Goal: Task Accomplishment & Management: Manage account settings

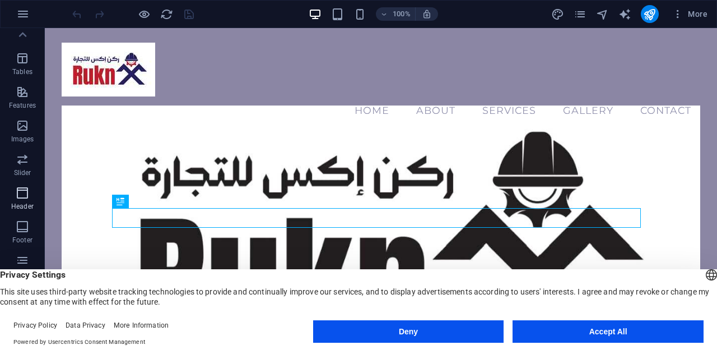
scroll to position [196, 0]
click at [609, 337] on button "Accept All" at bounding box center [608, 331] width 191 height 22
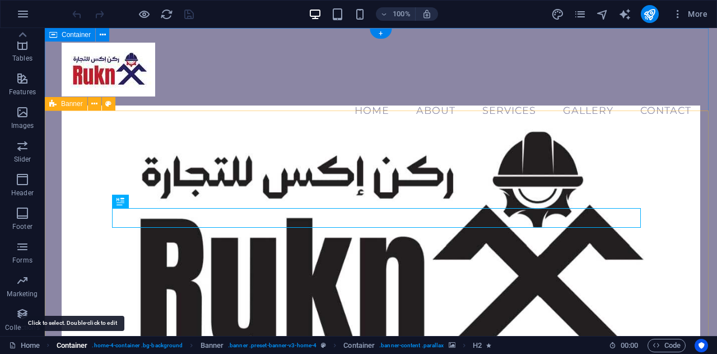
click at [68, 345] on span "Container" at bounding box center [72, 344] width 31 height 13
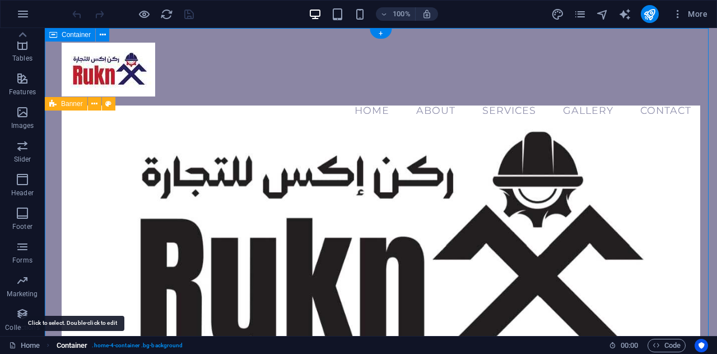
click at [68, 345] on span "Container" at bounding box center [72, 344] width 31 height 13
select select "header"
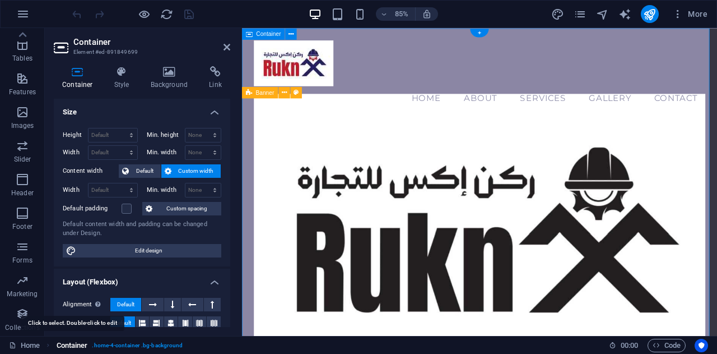
click at [69, 343] on span "Container" at bounding box center [72, 344] width 31 height 13
drag, startPoint x: 69, startPoint y: 343, endPoint x: 39, endPoint y: 346, distance: 30.3
click at [39, 346] on div "Home Container . home-4-container .bg-background" at bounding box center [304, 344] width 591 height 13
click at [39, 346] on link "Home" at bounding box center [24, 344] width 31 height 13
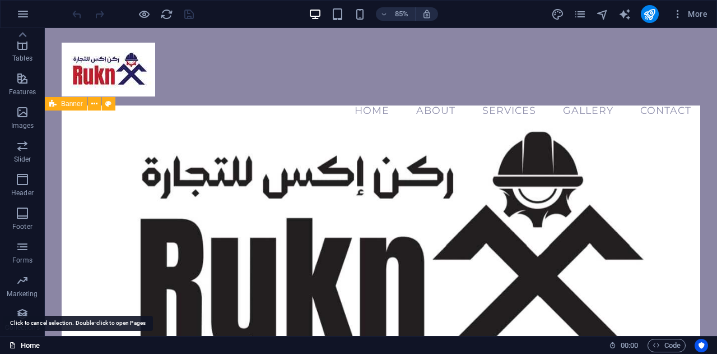
click at [39, 346] on link "Home" at bounding box center [24, 344] width 31 height 13
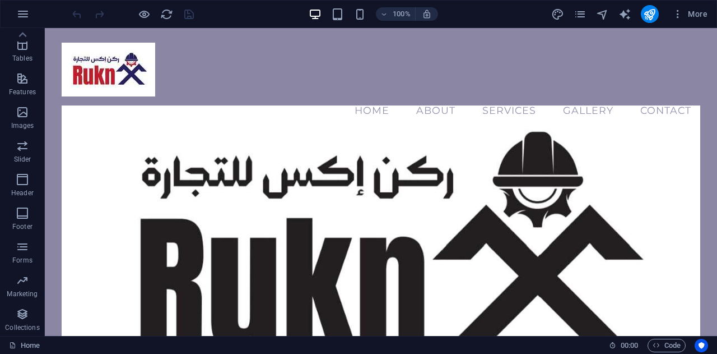
click at [40, 342] on link "Home" at bounding box center [24, 344] width 31 height 13
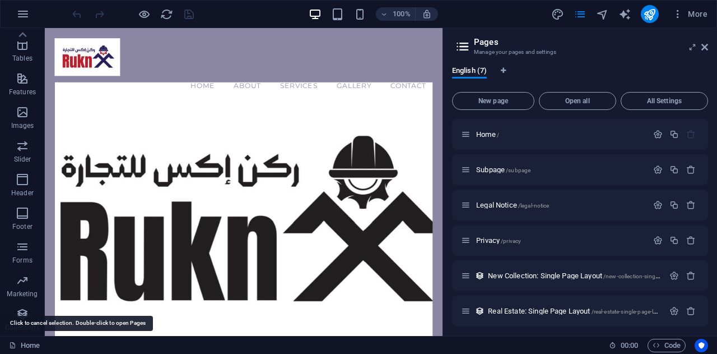
click at [40, 342] on link "Home" at bounding box center [24, 344] width 31 height 13
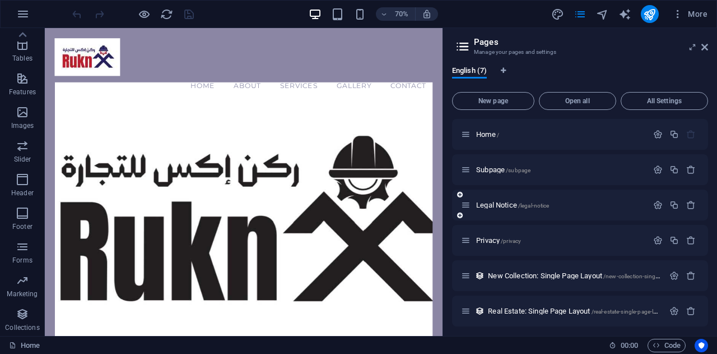
scroll to position [39, 0]
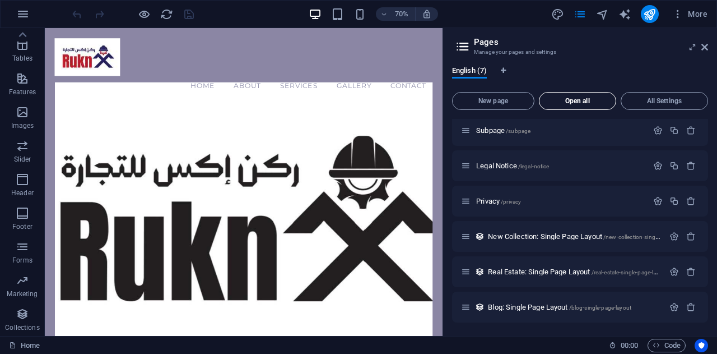
click at [586, 102] on span "Open all" at bounding box center [577, 100] width 67 height 7
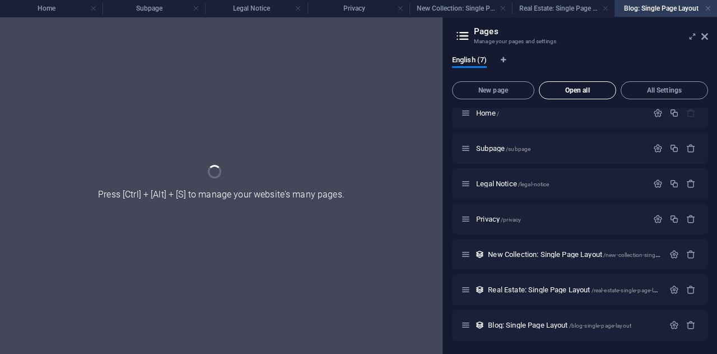
scroll to position [10, 0]
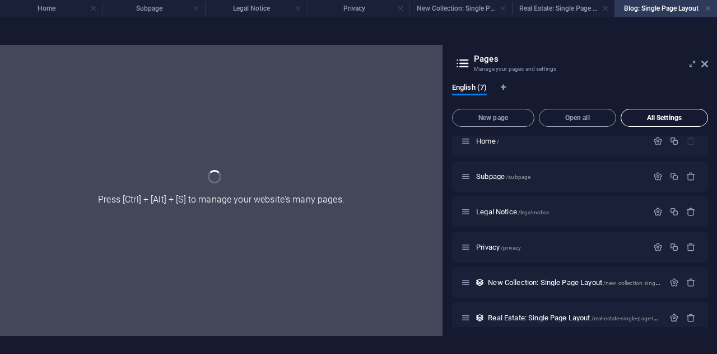
click at [662, 96] on div "English (7)" at bounding box center [580, 93] width 256 height 21
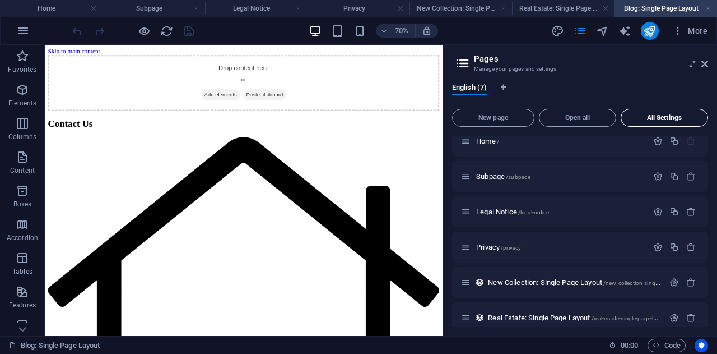
scroll to position [0, 0]
click at [665, 109] on button "All Settings" at bounding box center [664, 118] width 87 height 18
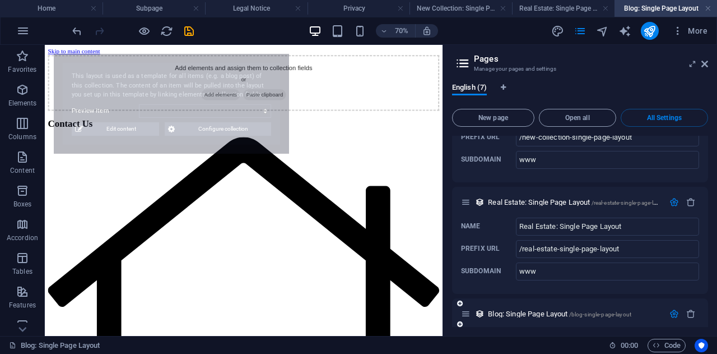
scroll to position [1930, 0]
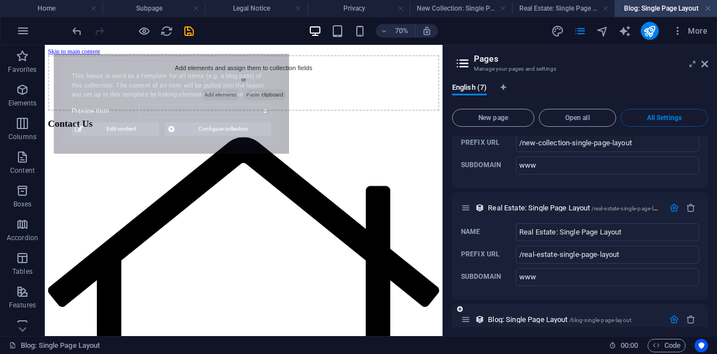
select select "68b39a4a4f4b0415d00f6117"
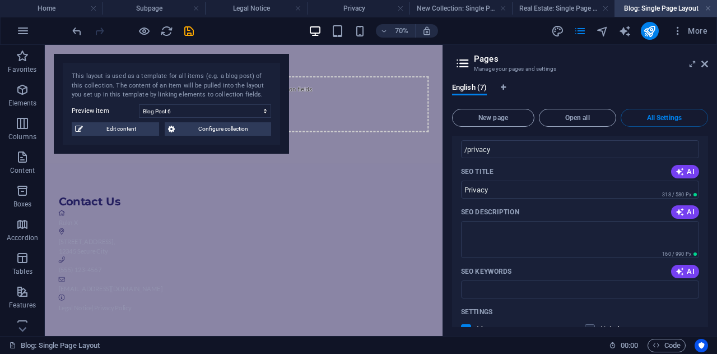
scroll to position [1486, 0]
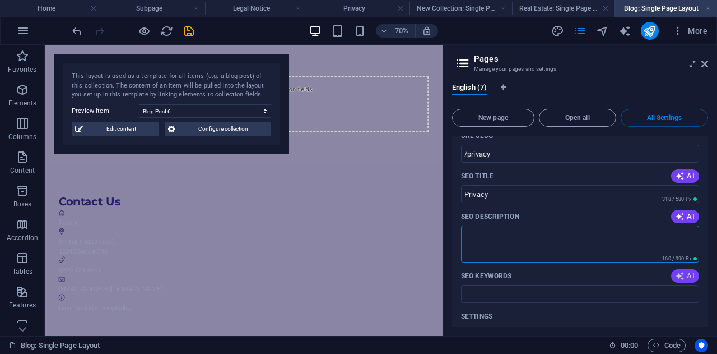
drag, startPoint x: 649, startPoint y: 240, endPoint x: 684, endPoint y: 278, distance: 51.6
click at [684, 278] on div "Name Privacy ​ URL SLUG /privacy ​ SEO Title AI Privacy ​ 318 / 580 Px SEO Desc…" at bounding box center [580, 302] width 256 height 433
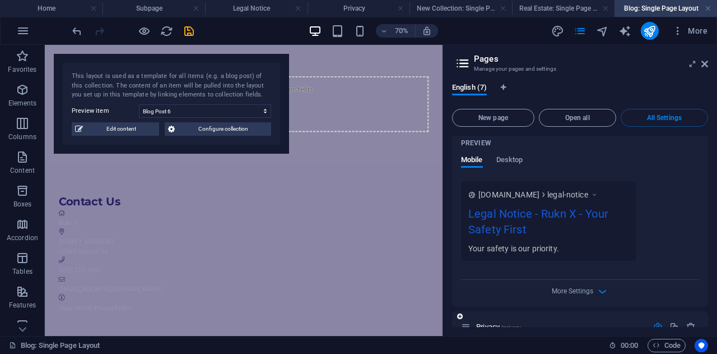
scroll to position [1168, 0]
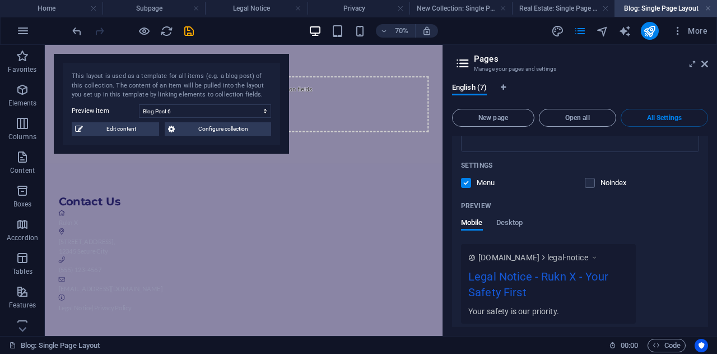
click at [518, 215] on div "Preview Mobile Desktop" at bounding box center [580, 220] width 238 height 47
click at [518, 219] on span "Desktop" at bounding box center [509, 224] width 27 height 16
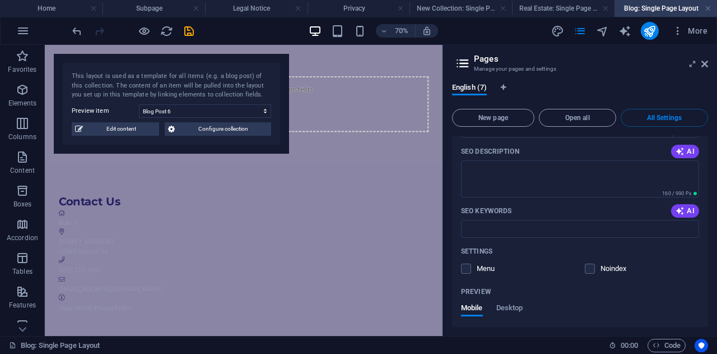
scroll to position [633, 0]
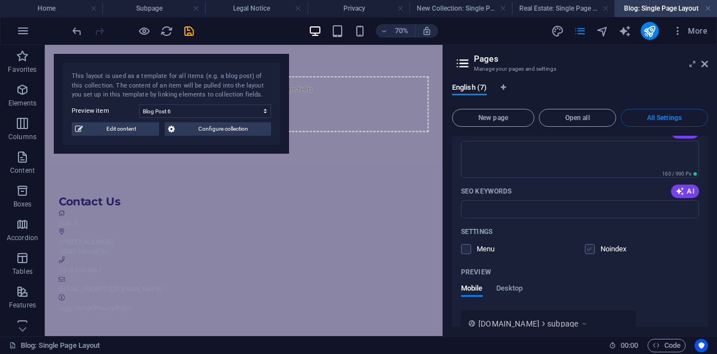
click at [586, 248] on label at bounding box center [590, 249] width 10 height 10
click at [0, 0] on input "checkbox" at bounding box center [0, 0] width 0 height 0
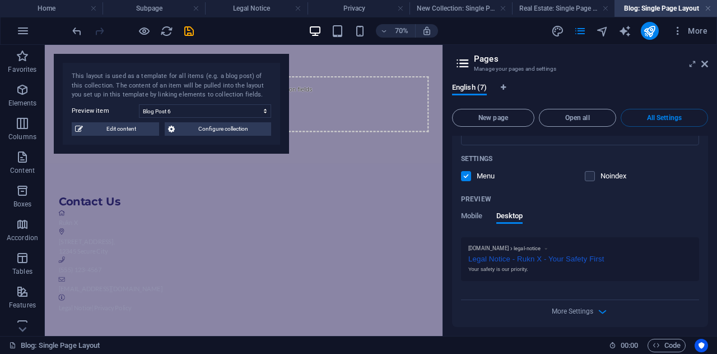
scroll to position [1175, 0]
click at [588, 170] on label at bounding box center [590, 175] width 10 height 10
click at [0, 0] on input "checkbox" at bounding box center [0, 0] width 0 height 0
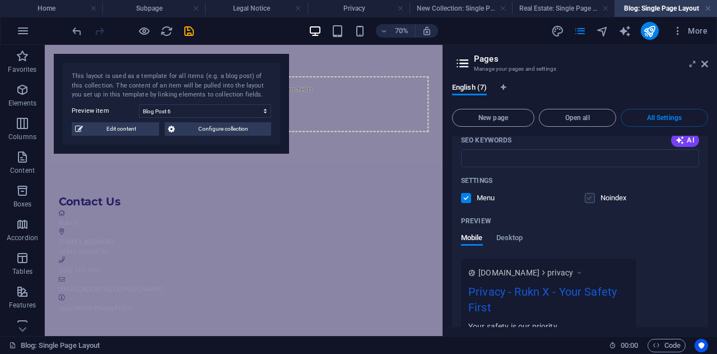
click at [588, 194] on label at bounding box center [590, 198] width 10 height 10
click at [0, 0] on input "checkbox" at bounding box center [0, 0] width 0 height 0
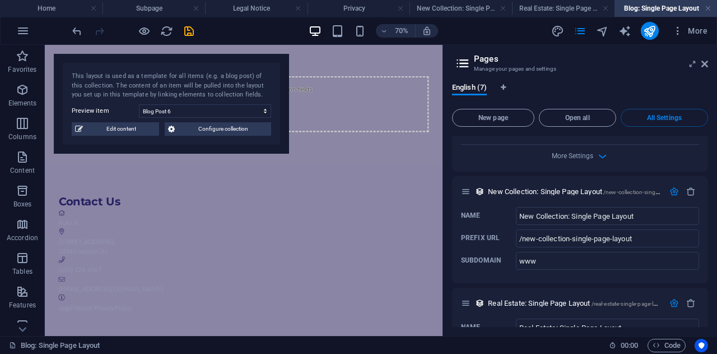
scroll to position [1753, 0]
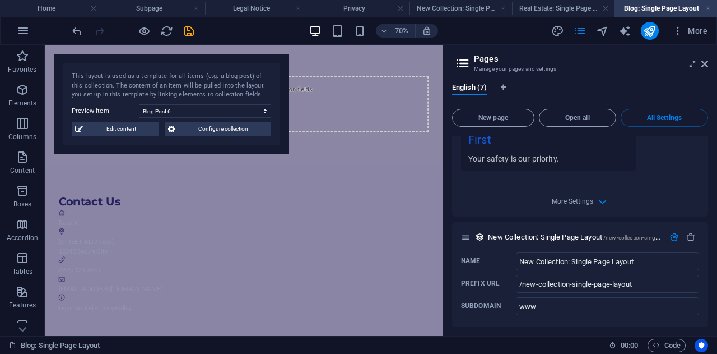
click at [588, 195] on div "More Settings" at bounding box center [580, 199] width 238 height 18
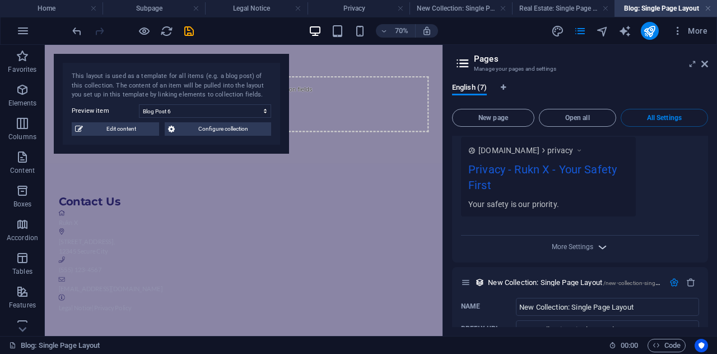
click at [602, 244] on icon "button" at bounding box center [602, 246] width 13 height 13
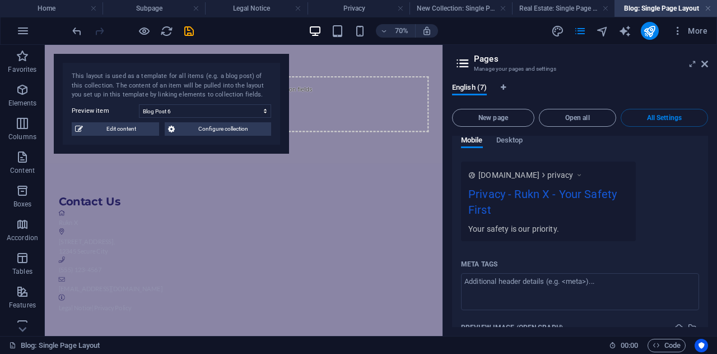
scroll to position [1683, 0]
click at [583, 171] on icon at bounding box center [579, 174] width 8 height 11
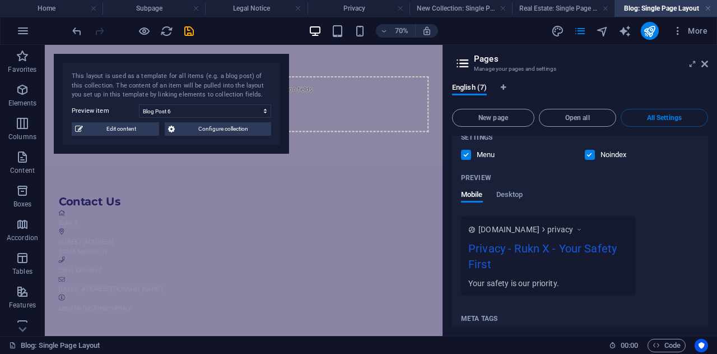
scroll to position [1625, 0]
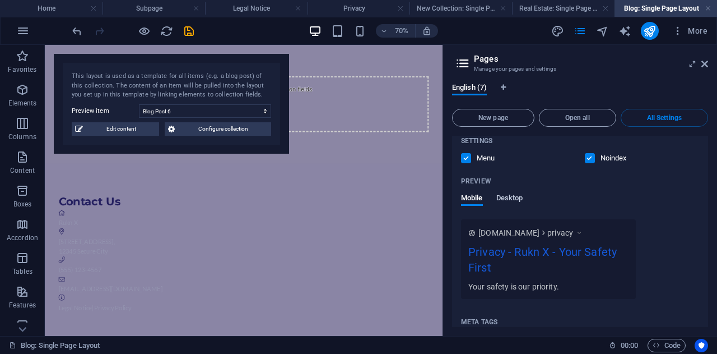
click at [508, 196] on span "Desktop" at bounding box center [509, 199] width 27 height 16
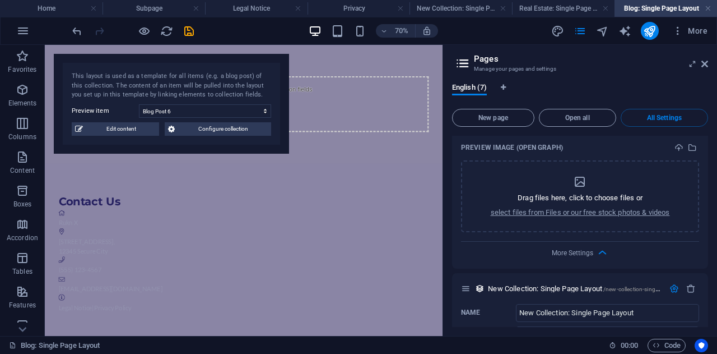
scroll to position [1827, 0]
click at [219, 112] on select "Blog Post 6 Blog Post 5 Blog Post 4 Blog Post 3 Blog Post 2 Blog Post 1" at bounding box center [205, 110] width 132 height 13
drag, startPoint x: 219, startPoint y: 112, endPoint x: 134, endPoint y: 131, distance: 86.7
click at [134, 131] on div "This layout is used as a template for all items (e.g. a blog post) of this coll…" at bounding box center [171, 104] width 235 height 100
click at [134, 131] on span "Edit content" at bounding box center [120, 128] width 69 height 13
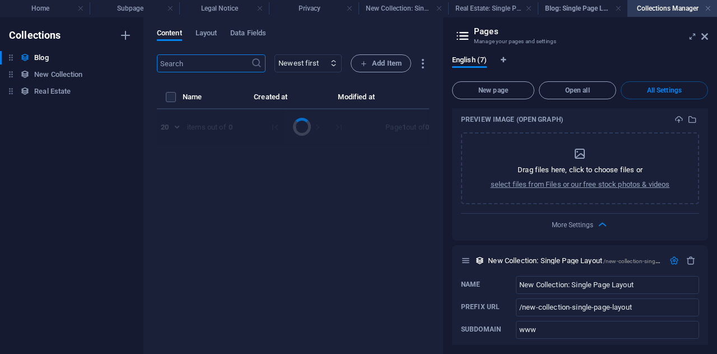
select select "Category 2"
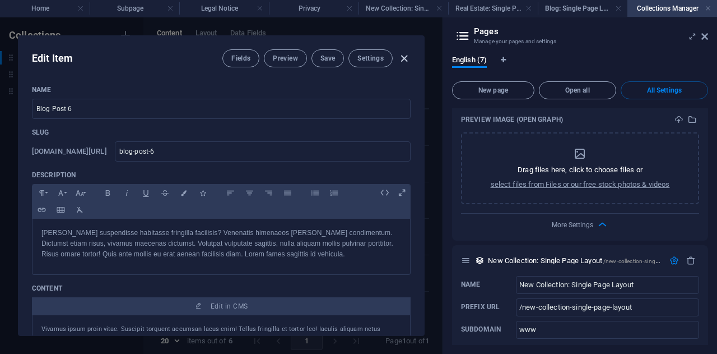
click at [405, 59] on icon "button" at bounding box center [404, 58] width 13 height 13
type input "[DATE]"
type input "blog-post-6"
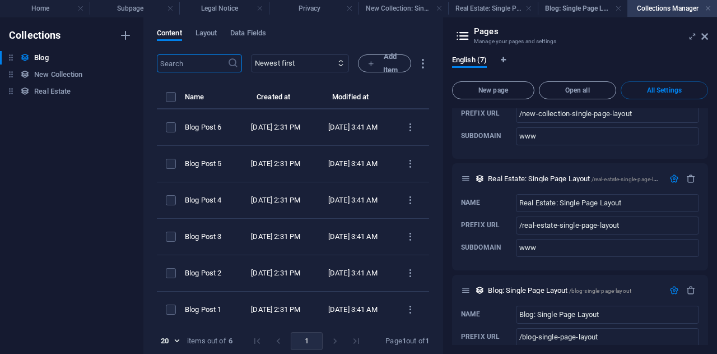
scroll to position [2021, 0]
click at [670, 173] on icon "button" at bounding box center [675, 178] width 10 height 10
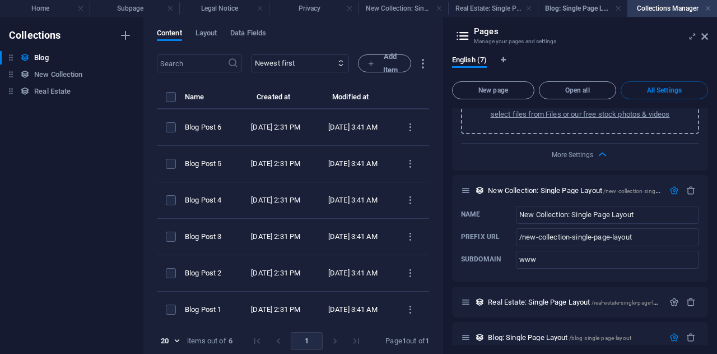
scroll to position [1901, 0]
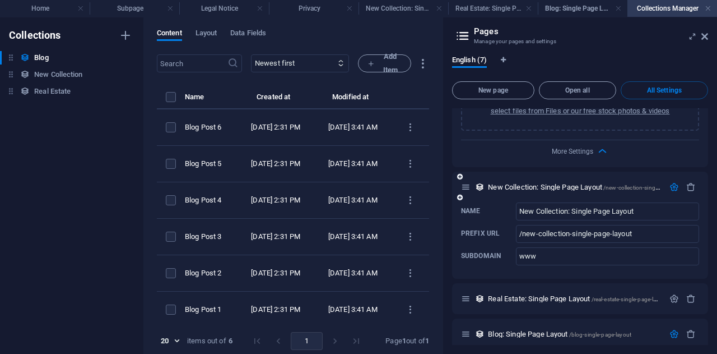
click at [672, 182] on icon "button" at bounding box center [675, 187] width 10 height 10
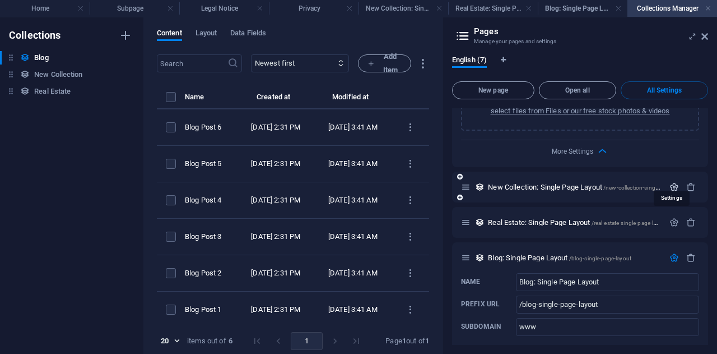
scroll to position [1907, 0]
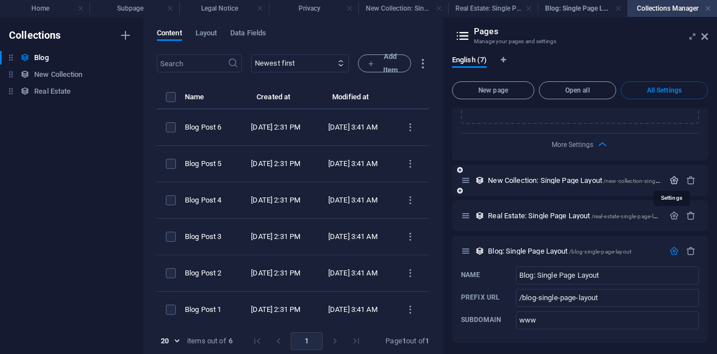
click at [672, 182] on icon "button" at bounding box center [675, 180] width 10 height 10
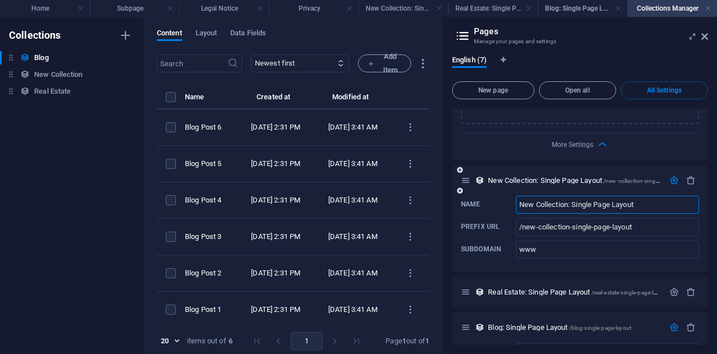
scroll to position [1984, 0]
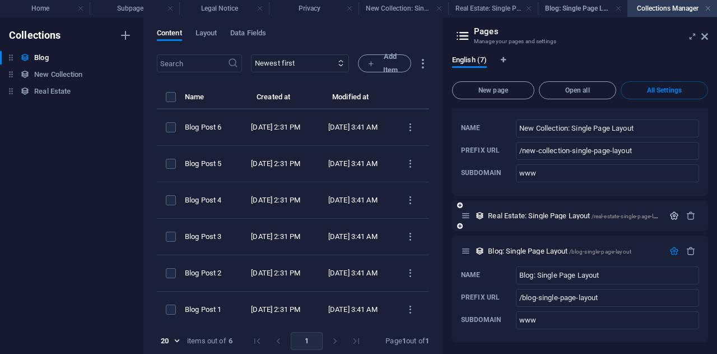
click at [678, 212] on button "button" at bounding box center [674, 216] width 16 height 10
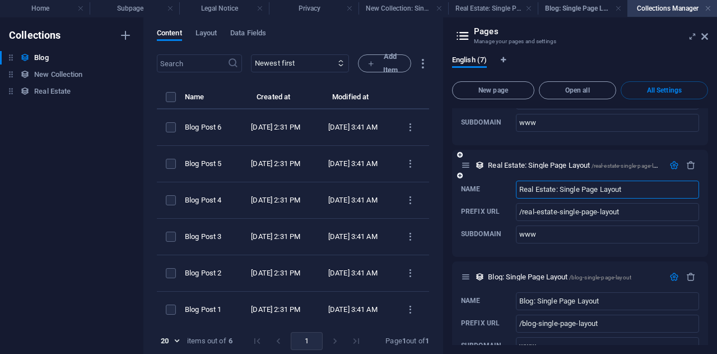
scroll to position [2060, 0]
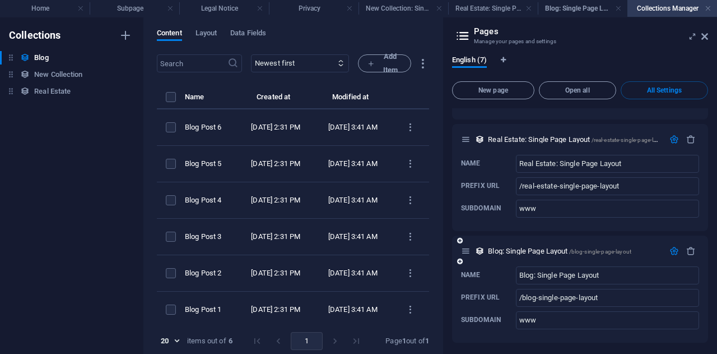
click at [674, 252] on icon "button" at bounding box center [675, 251] width 10 height 10
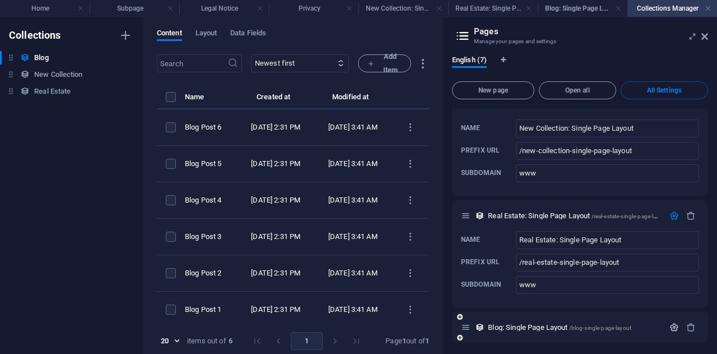
click at [674, 323] on icon "button" at bounding box center [675, 327] width 10 height 10
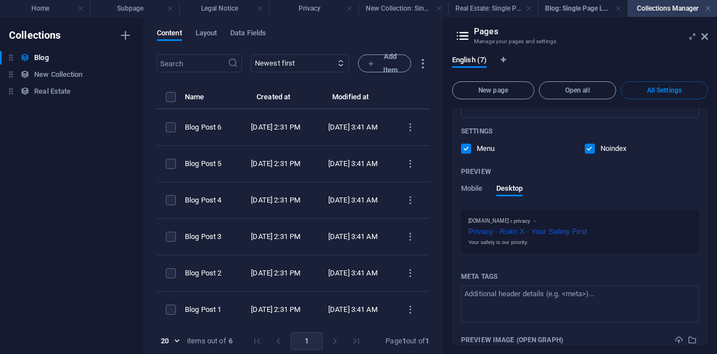
scroll to position [1232, 0]
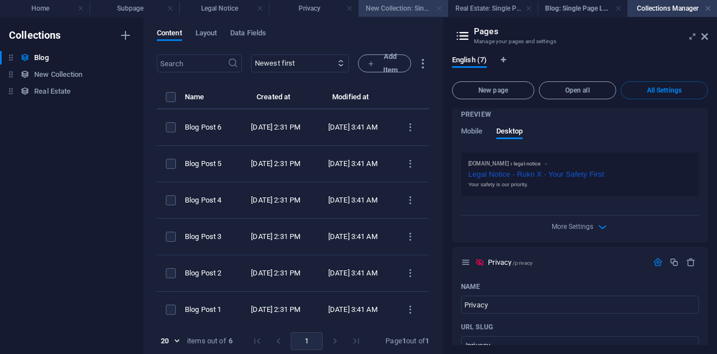
click at [439, 6] on link at bounding box center [439, 8] width 7 height 11
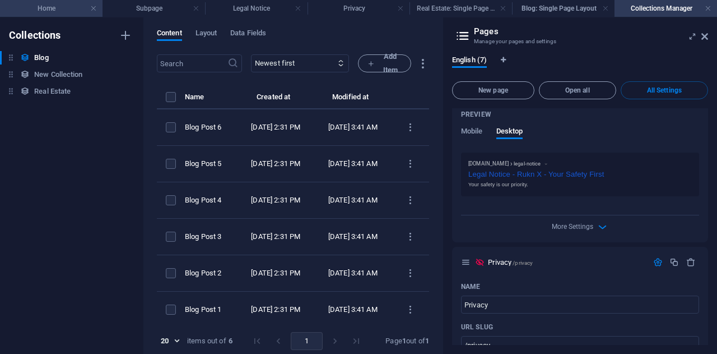
click at [85, 13] on h4 "Home" at bounding box center [51, 8] width 103 height 12
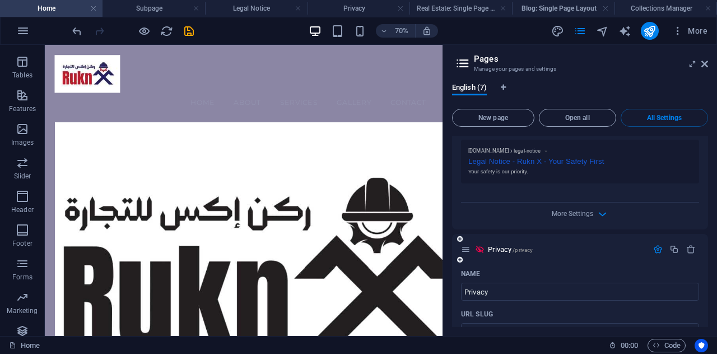
scroll to position [1272, 0]
click at [480, 245] on icon at bounding box center [480, 249] width 10 height 10
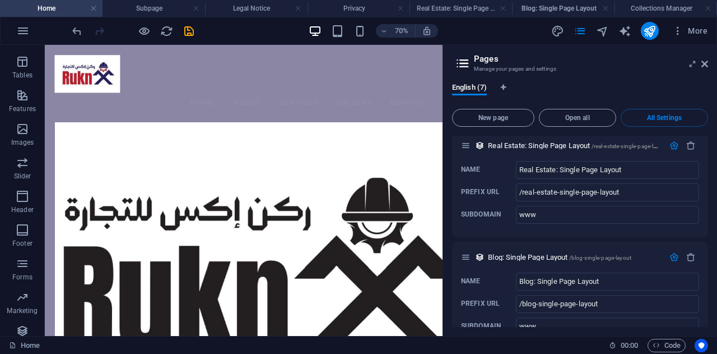
scroll to position [2106, 0]
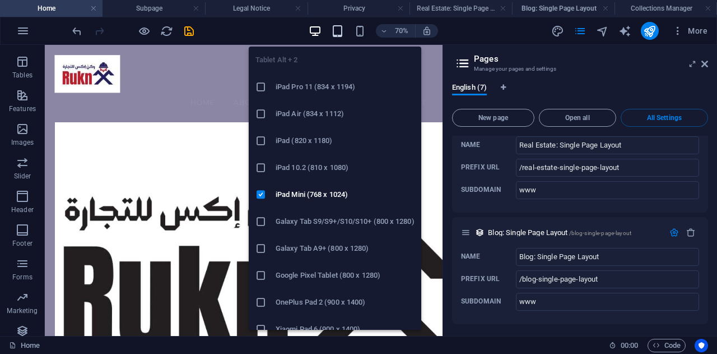
click at [341, 31] on icon "button" at bounding box center [337, 31] width 13 height 13
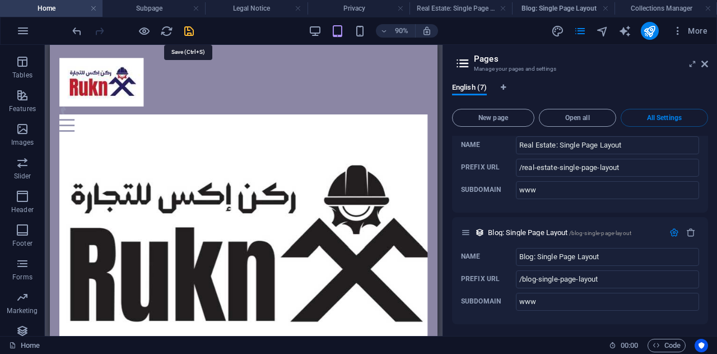
click at [187, 30] on icon "save" at bounding box center [189, 31] width 13 height 13
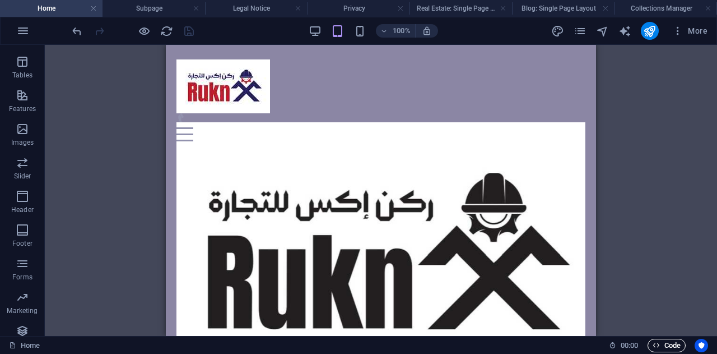
click at [677, 347] on span "Code" at bounding box center [667, 344] width 28 height 13
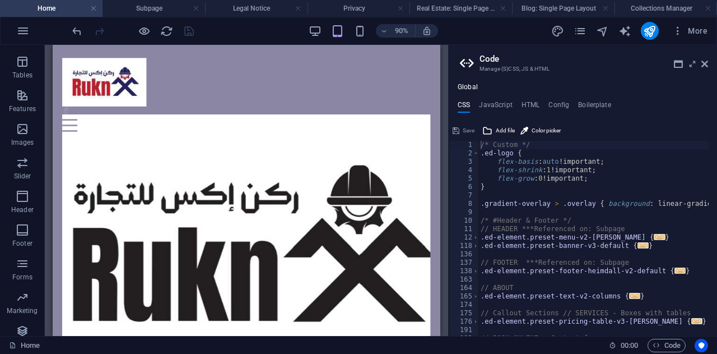
click at [473, 128] on div "Save" at bounding box center [463, 130] width 25 height 13
click at [470, 129] on div "Save" at bounding box center [463, 130] width 25 height 13
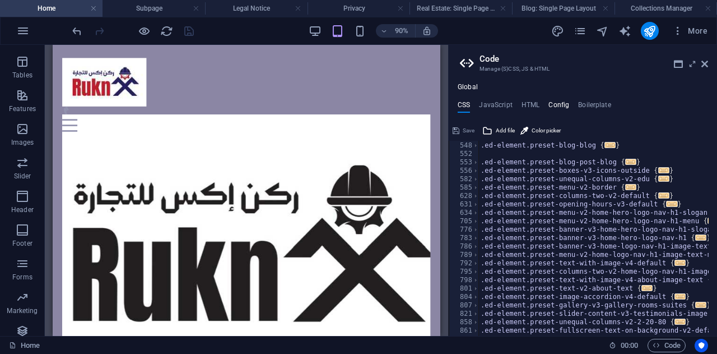
scroll to position [429, 0]
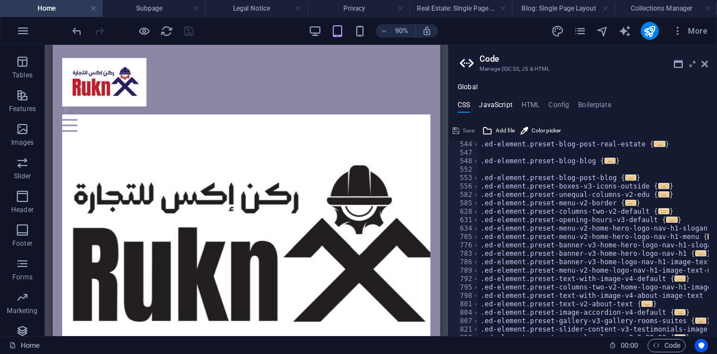
click at [495, 101] on h4 "JavaScript" at bounding box center [495, 107] width 33 height 12
type textarea "/* JS for preset "Menu V2" */"
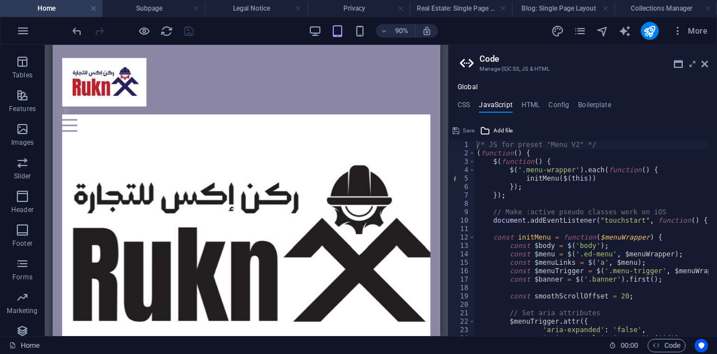
click at [522, 99] on div "Global CSS JavaScript HTML Config Boilerplate /* Custom */ 544 547 548 552 553 …" at bounding box center [583, 209] width 268 height 253
click at [528, 99] on div "Global CSS JavaScript HTML Config Boilerplate /* Custom */ 544 547 548 552 553 …" at bounding box center [583, 209] width 268 height 253
click at [533, 102] on div "Global CSS JavaScript HTML Config Boilerplate /* Custom */ 544 547 548 552 553 …" at bounding box center [583, 209] width 268 height 253
click at [533, 102] on h4 "HTML" at bounding box center [531, 107] width 18 height 12
type textarea "<a href="#main-content" class="wv-link-content button">Skip to main content</a>"
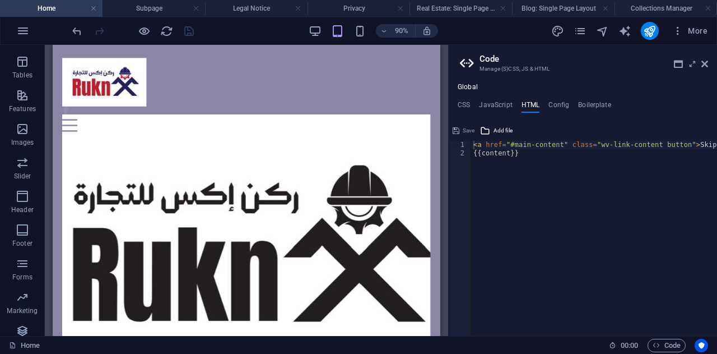
click at [533, 102] on h4 "HTML" at bounding box center [531, 107] width 18 height 12
click at [551, 108] on h4 "Config" at bounding box center [559, 107] width 21 height 12
type textarea "$color-background: #8b86a4;"
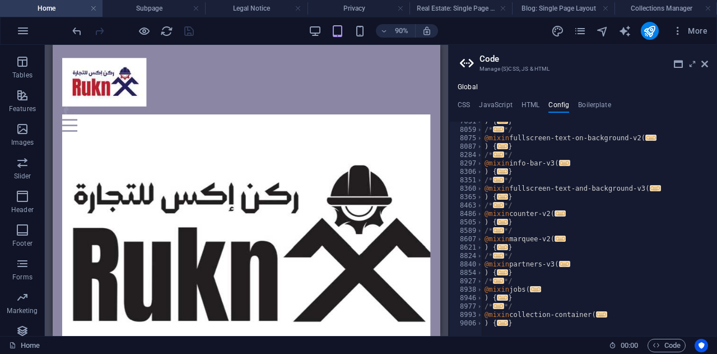
scroll to position [1239, 0]
click at [659, 345] on icon "button" at bounding box center [656, 344] width 7 height 7
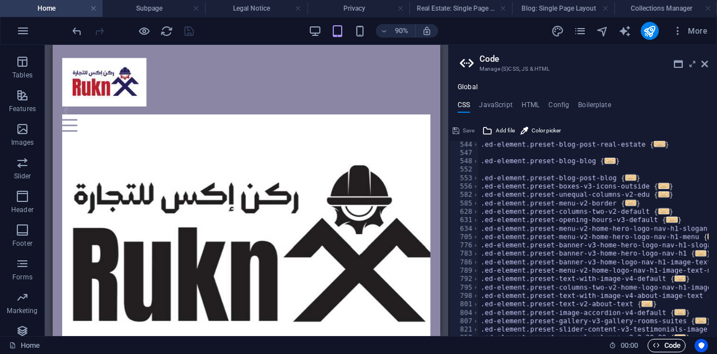
click at [656, 345] on icon "button" at bounding box center [656, 344] width 7 height 7
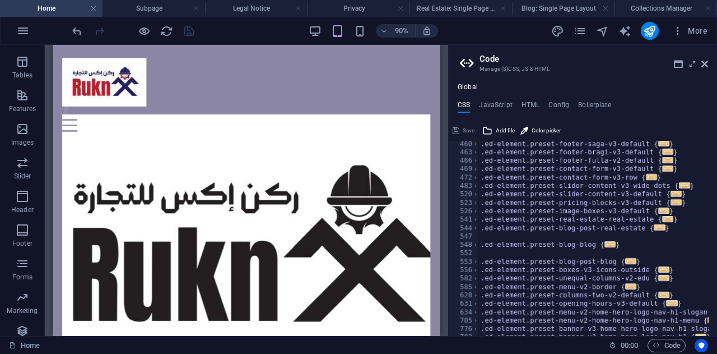
scroll to position [337, 0]
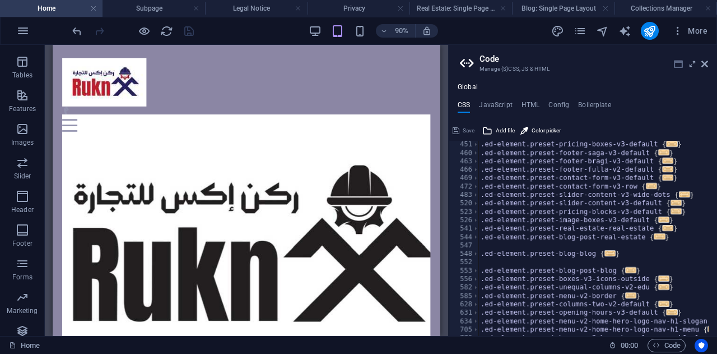
click at [680, 64] on icon at bounding box center [678, 63] width 9 height 9
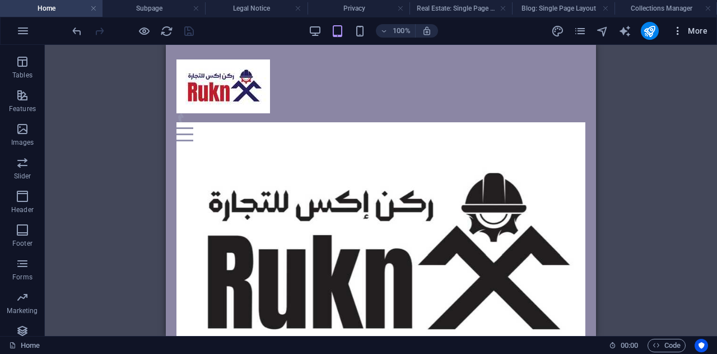
click at [678, 34] on icon "button" at bounding box center [677, 30] width 11 height 11
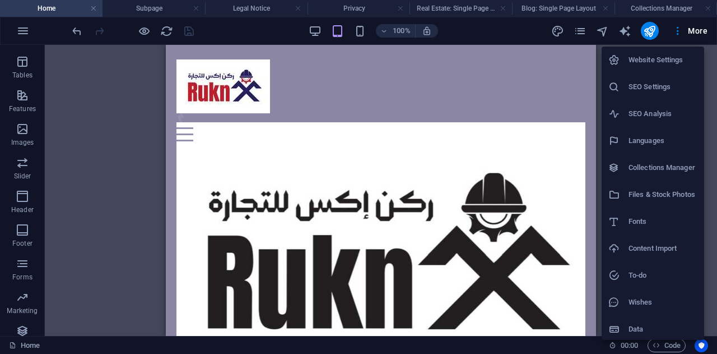
click at [690, 162] on h6 "Collections Manager" at bounding box center [663, 167] width 69 height 13
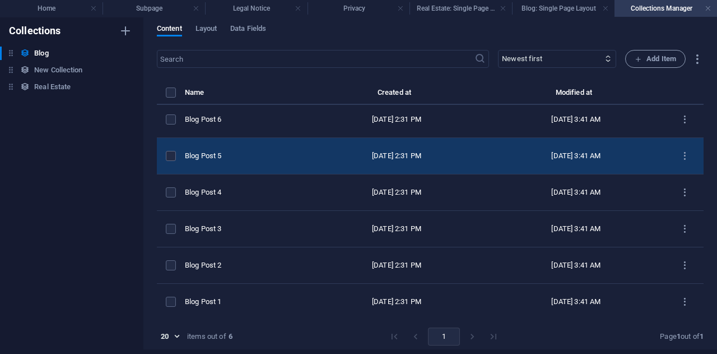
scroll to position [0, 0]
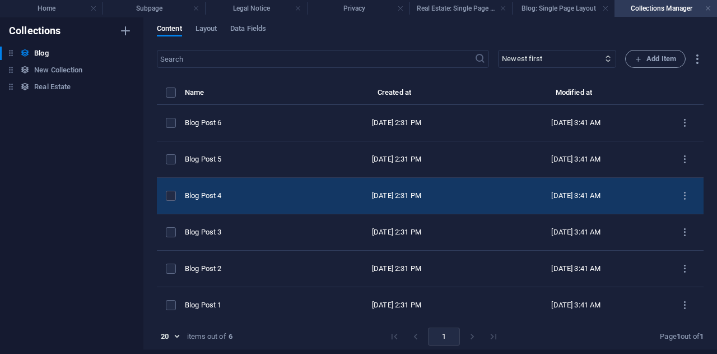
click at [582, 184] on td "[DATE] 3:41 AM" at bounding box center [575, 196] width 179 height 36
select select "Category 1"
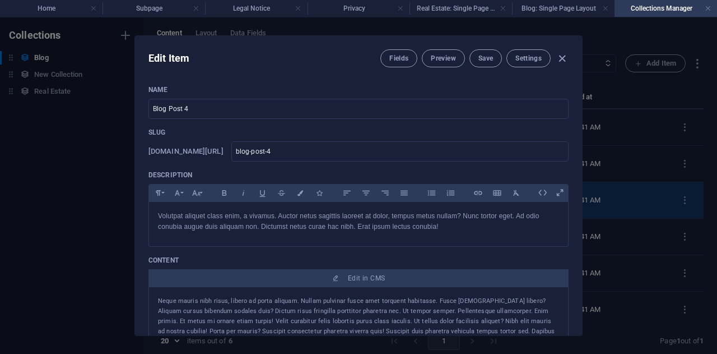
click at [582, 184] on div "Edit Item Fields Preview Save Settings Name Blog Post 4 ​ Slug [DOMAIN_NAME][UR…" at bounding box center [358, 185] width 717 height 336
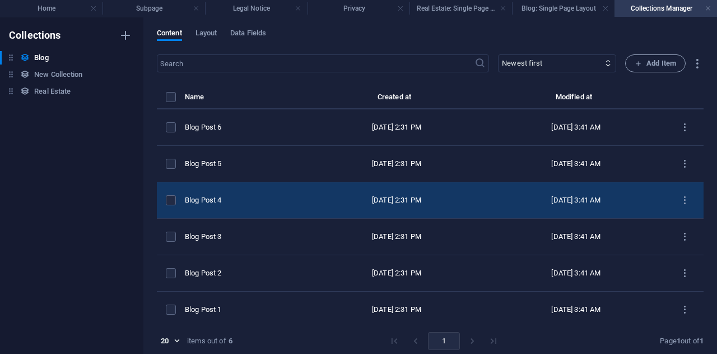
type input "[DATE]"
type input "blog-post-4"
click at [582, 184] on td "[DATE] 3:41 AM" at bounding box center [575, 200] width 179 height 36
select select "Category 1"
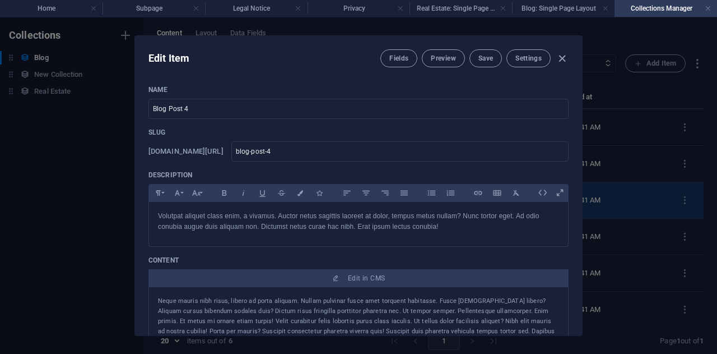
click at [582, 184] on div "Edit Item Fields Preview Save Settings Name Blog Post 4 ​ Slug [DOMAIN_NAME][UR…" at bounding box center [358, 185] width 717 height 336
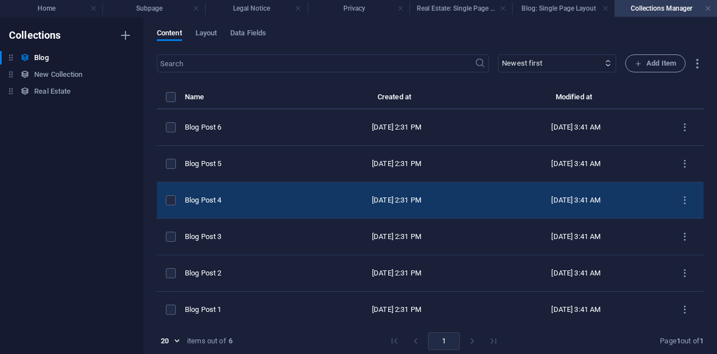
type input "[DATE]"
type input "blog-post-4"
click at [582, 184] on td "[DATE] 3:41 AM" at bounding box center [575, 200] width 179 height 36
select select "Category 1"
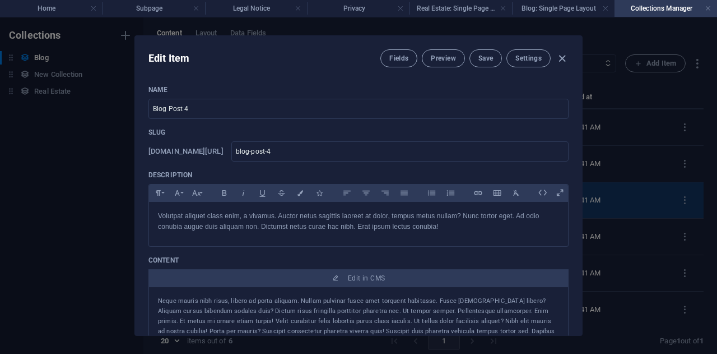
click at [582, 184] on div "Edit Item Fields Preview Save Settings Name Blog Post 4 ​ Slug [DOMAIN_NAME][UR…" at bounding box center [358, 185] width 717 height 336
type input "[DATE]"
type input "blog-post-4"
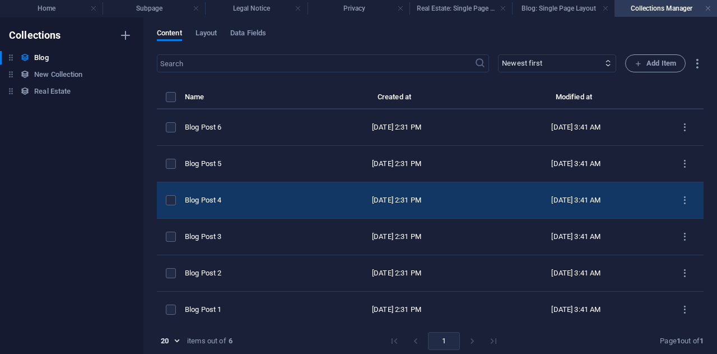
click at [582, 184] on td "[DATE] 3:41 AM" at bounding box center [575, 200] width 179 height 36
select select "Category 1"
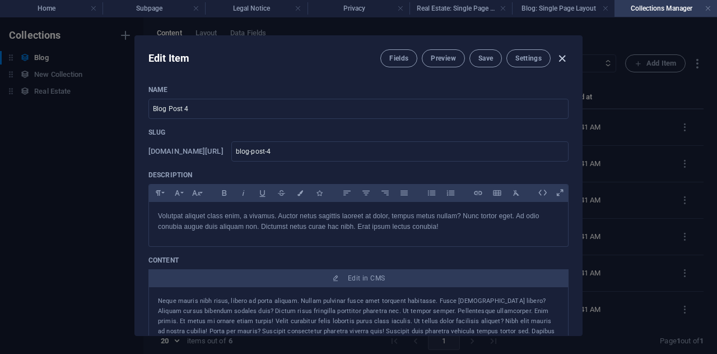
click at [563, 54] on icon "button" at bounding box center [562, 58] width 13 height 13
type input "[DATE]"
type input "blog-post-4"
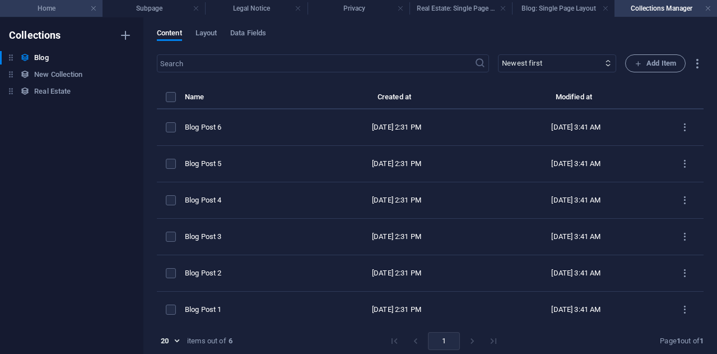
click at [63, 4] on h4 "Home" at bounding box center [51, 8] width 103 height 12
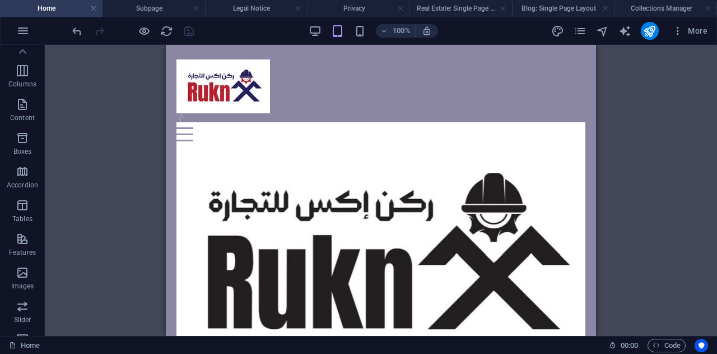
scroll to position [52, 0]
click at [23, 277] on icon "button" at bounding box center [22, 273] width 13 height 13
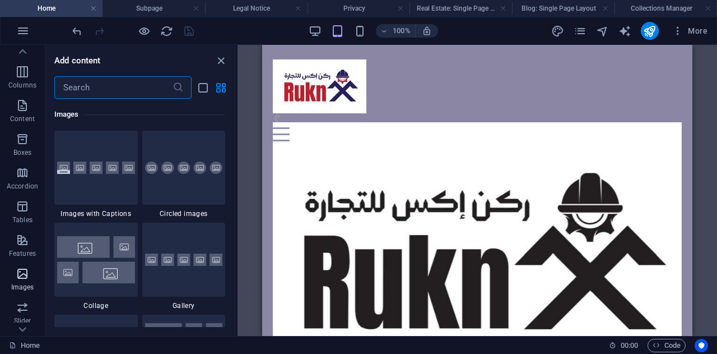
scroll to position [5682, 0]
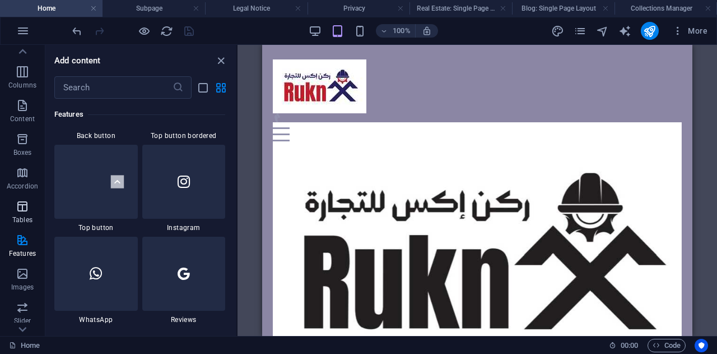
click at [26, 199] on icon "button" at bounding box center [22, 205] width 13 height 13
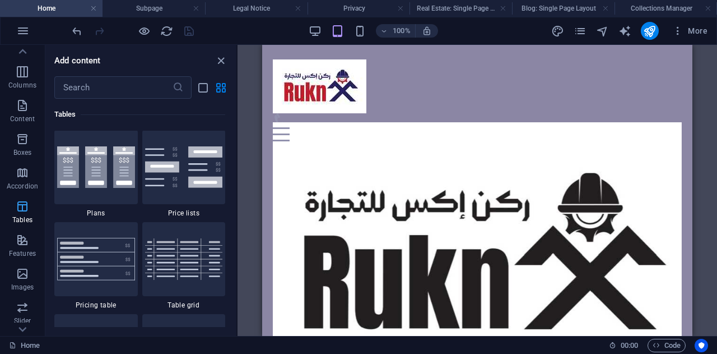
scroll to position [3881, 0]
click at [27, 183] on p "Accordion" at bounding box center [22, 186] width 31 height 9
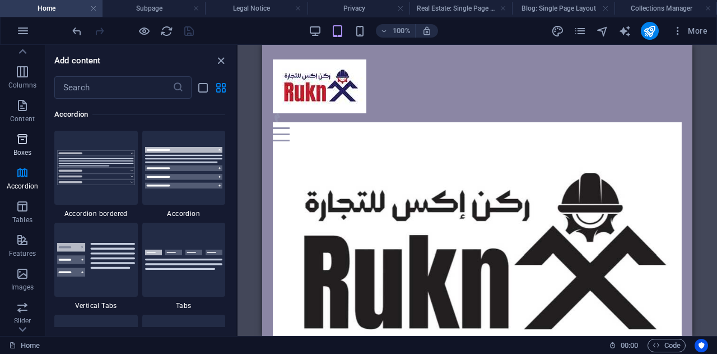
click at [27, 156] on p "Boxes" at bounding box center [22, 152] width 18 height 9
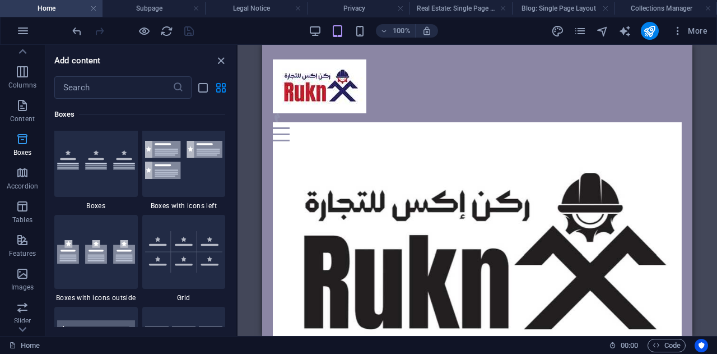
scroll to position [3091, 0]
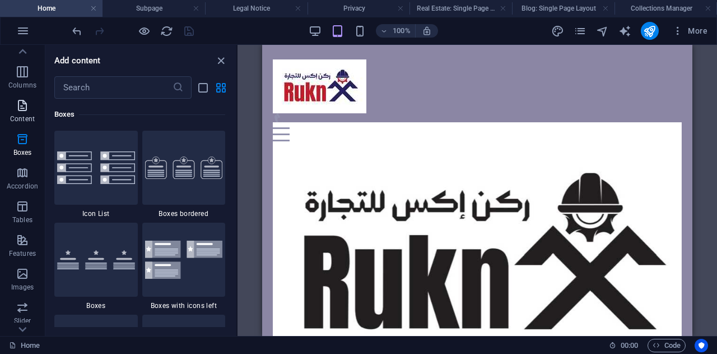
click at [27, 114] on p "Content" at bounding box center [22, 118] width 25 height 9
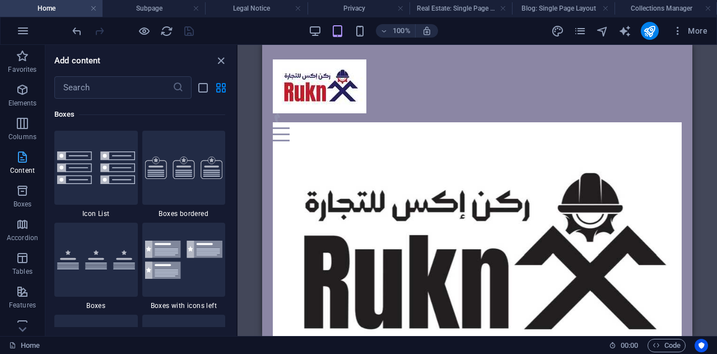
click at [27, 114] on button "Columns" at bounding box center [22, 129] width 45 height 34
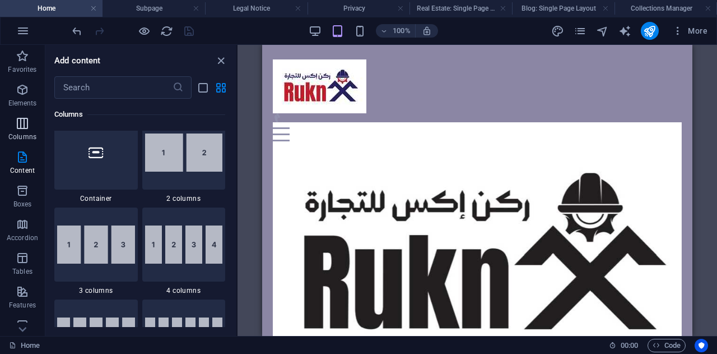
click at [27, 123] on icon "button" at bounding box center [22, 123] width 13 height 13
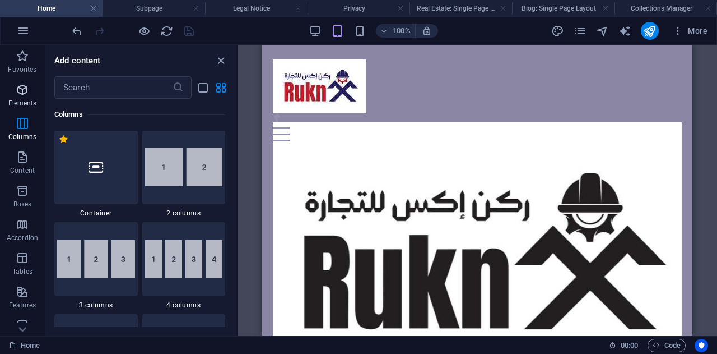
click at [22, 95] on icon "button" at bounding box center [22, 89] width 13 height 13
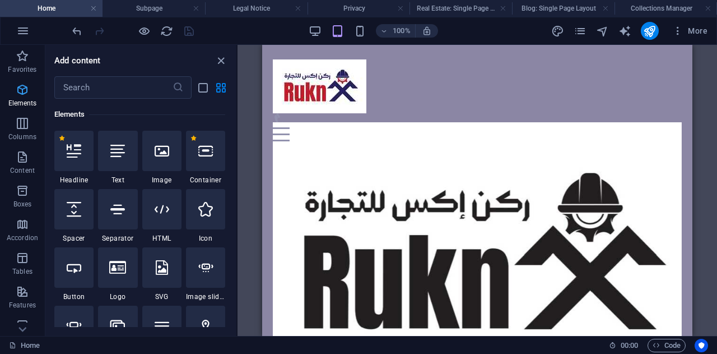
scroll to position [119, 0]
click at [22, 68] on p "Favorites" at bounding box center [22, 69] width 29 height 9
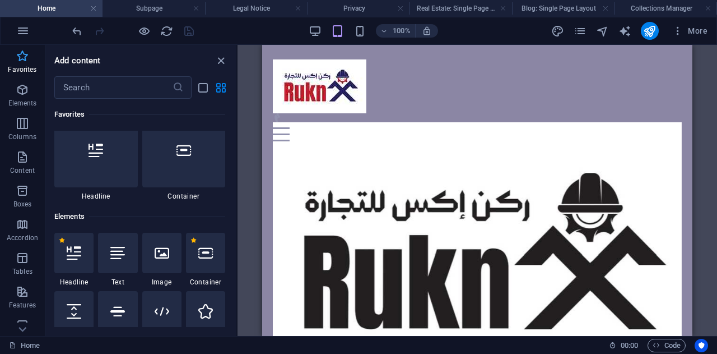
scroll to position [8, 0]
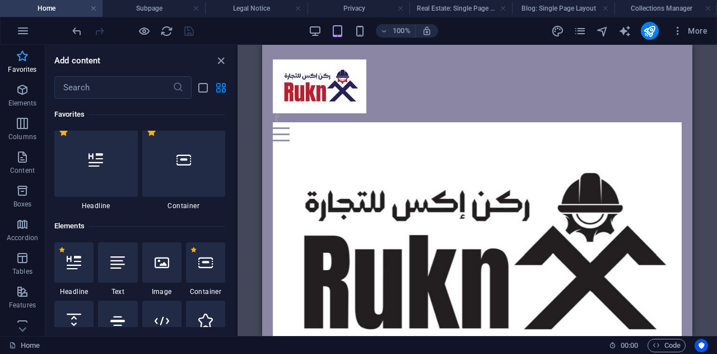
click at [22, 68] on p "Favorites" at bounding box center [22, 69] width 29 height 9
click at [25, 33] on icon "button" at bounding box center [22, 30] width 13 height 13
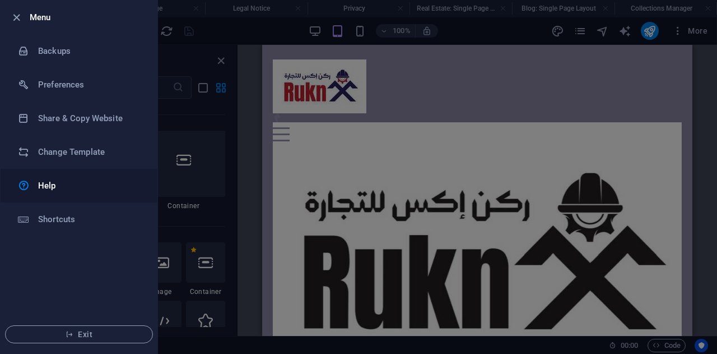
click at [91, 189] on h6 "Help" at bounding box center [90, 185] width 104 height 13
click at [108, 80] on h6 "Preferences" at bounding box center [90, 84] width 104 height 13
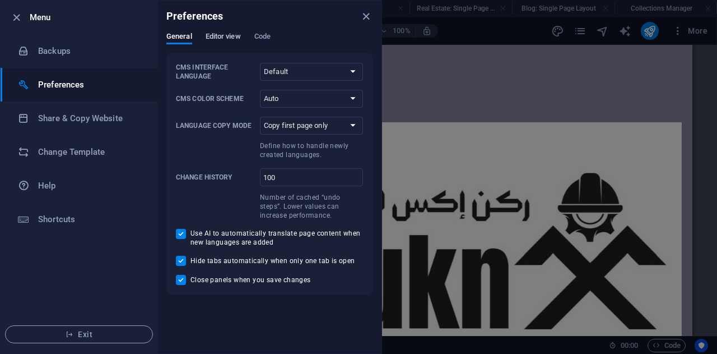
click at [224, 38] on span "Editor view" at bounding box center [223, 38] width 35 height 16
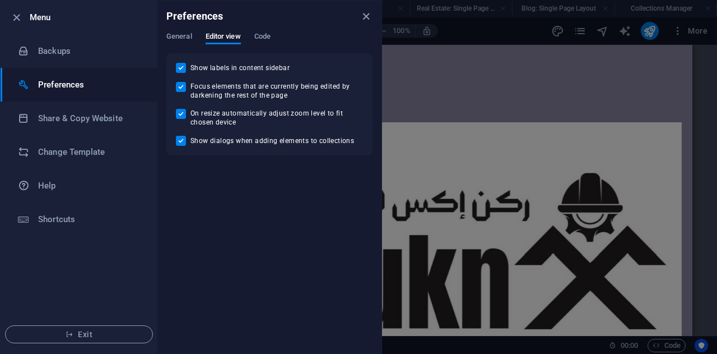
click at [251, 39] on div "General Editor view Code" at bounding box center [269, 42] width 206 height 21
click at [260, 39] on span "Code" at bounding box center [262, 38] width 16 height 16
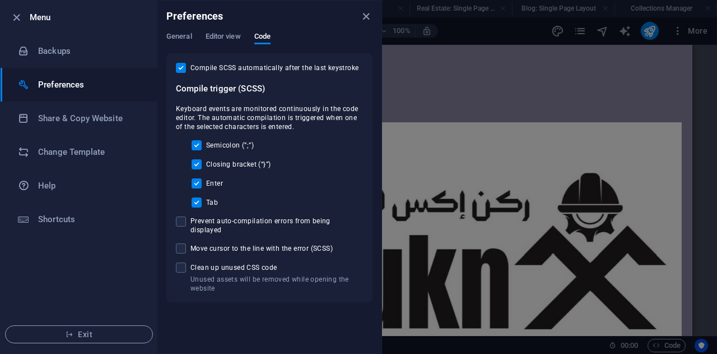
click at [273, 224] on span "Prevent auto-compilation errors from being displayed" at bounding box center [277, 225] width 173 height 18
click at [191, 224] on input "Prevent auto-compilation errors from being displayed" at bounding box center [183, 221] width 15 height 10
checkbox input "true"
click at [242, 244] on span "Move cursor to the line with the error (SCSS)" at bounding box center [262, 248] width 142 height 9
click at [191, 243] on input "Move cursor to the line with the error (SCSS)" at bounding box center [183, 248] width 15 height 10
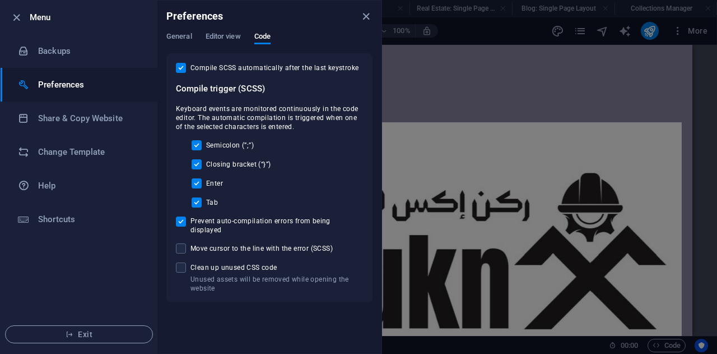
checkbox input "true"
click at [240, 263] on span "Clean up unused CSS code" at bounding box center [277, 267] width 173 height 9
click at [191, 262] on input "Unused assets will be removed while opening the website Clean up unused CSS code" at bounding box center [183, 267] width 15 height 10
checkbox input "true"
click at [363, 21] on icon "close" at bounding box center [366, 16] width 13 height 13
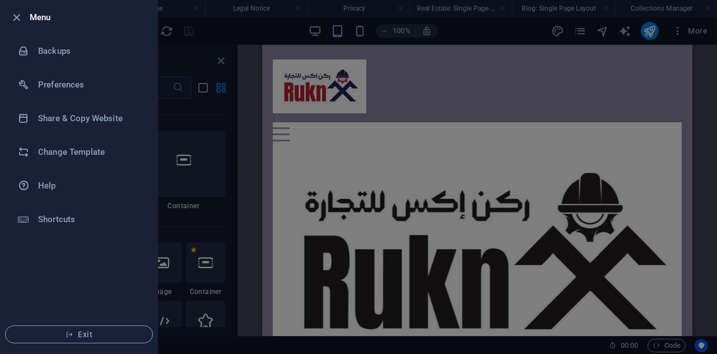
click at [381, 76] on div at bounding box center [358, 177] width 717 height 354
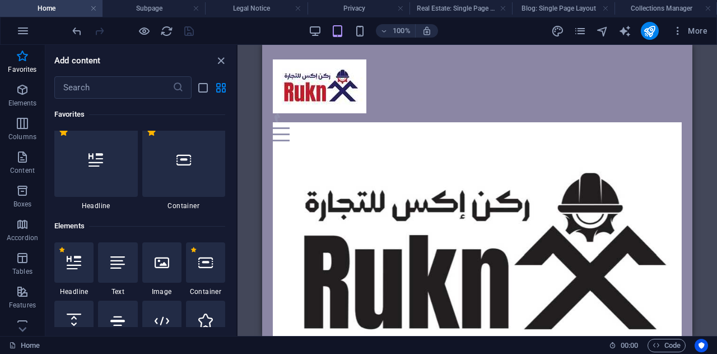
click at [20, 10] on h4 "Home" at bounding box center [51, 8] width 103 height 12
click at [20, 36] on icon "button" at bounding box center [22, 30] width 13 height 13
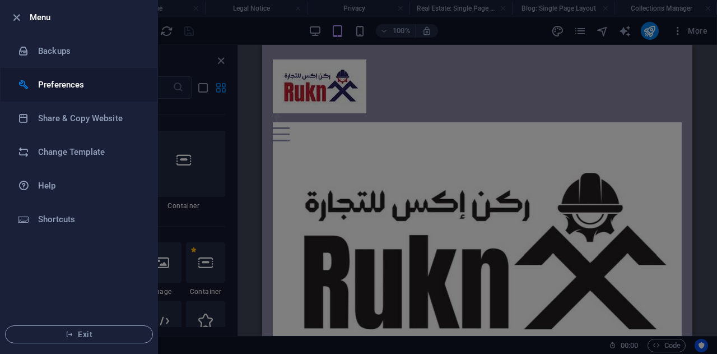
click at [122, 75] on li "Preferences" at bounding box center [79, 85] width 157 height 34
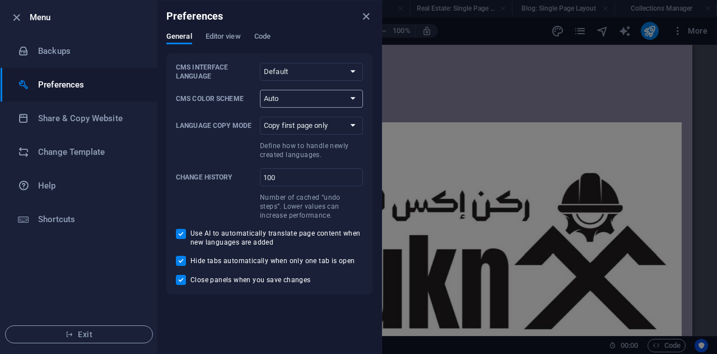
click at [277, 97] on select "Auto Dark Light" at bounding box center [311, 99] width 103 height 18
click at [260, 90] on select "Auto Dark Light" at bounding box center [311, 99] width 103 height 18
click at [314, 76] on select "Default Deutsch English Español Français Magyar Italiano Nederlands Polski Port…" at bounding box center [311, 72] width 103 height 18
select select "en"
click at [260, 63] on select "Default Deutsch English Español Français Magyar Italiano Nederlands Polski Port…" at bounding box center [311, 72] width 103 height 18
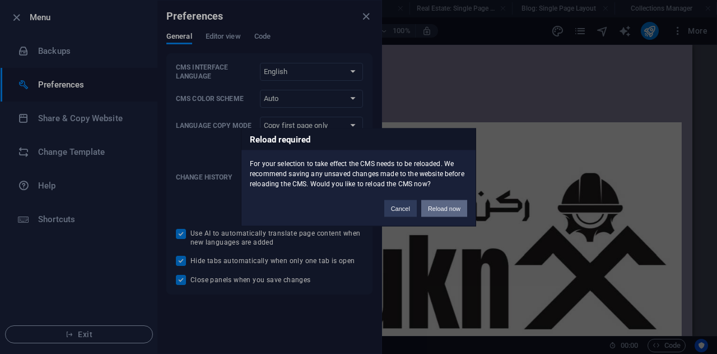
click at [445, 199] on button "Reload now" at bounding box center [444, 207] width 46 height 17
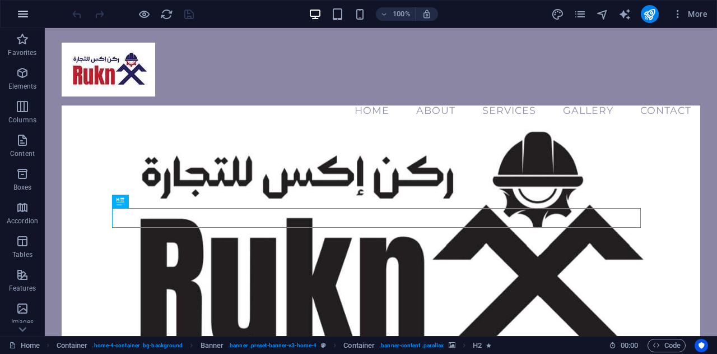
click at [18, 13] on icon "button" at bounding box center [22, 13] width 13 height 13
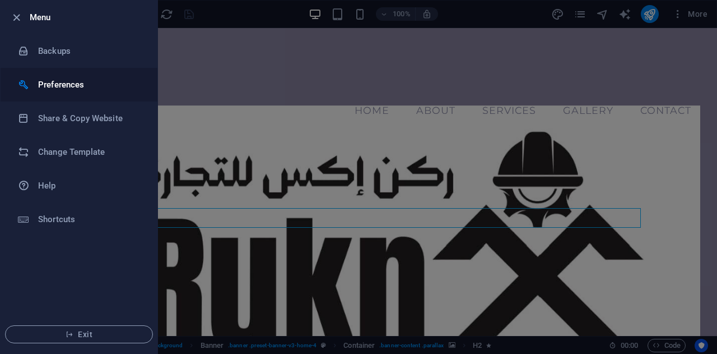
click at [86, 75] on li "Preferences" at bounding box center [79, 85] width 157 height 34
select select "en"
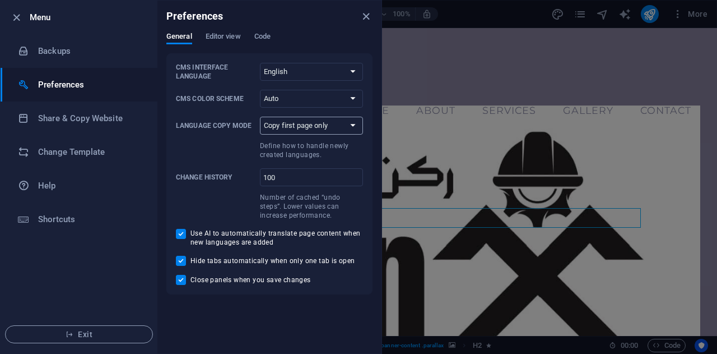
click at [341, 128] on select "Copy first page only Copy all pages" at bounding box center [311, 126] width 103 height 18
select select "all"
click at [260, 117] on select "Copy first page only Copy all pages" at bounding box center [311, 126] width 103 height 18
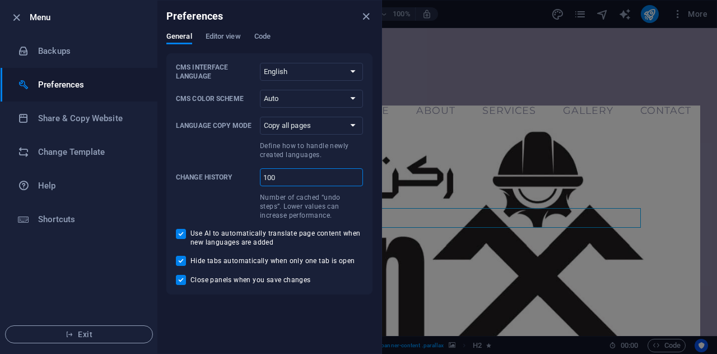
click at [310, 181] on input "100" at bounding box center [311, 177] width 103 height 18
click at [236, 34] on div "Preferences General Editor view Code CMS Interface Language Default Deutsch Eng…" at bounding box center [269, 177] width 224 height 352
click at [236, 34] on span "Editor view" at bounding box center [223, 38] width 35 height 16
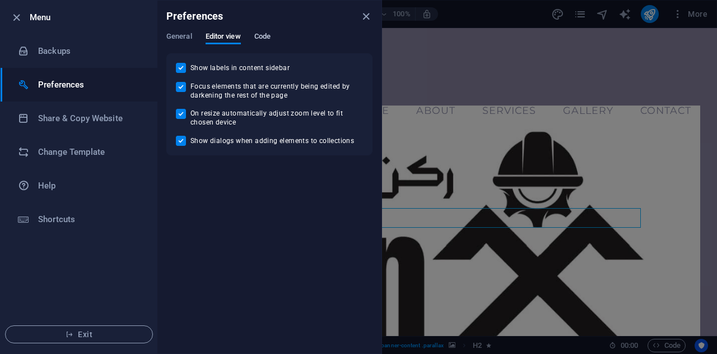
click at [266, 32] on span "Code" at bounding box center [262, 38] width 16 height 16
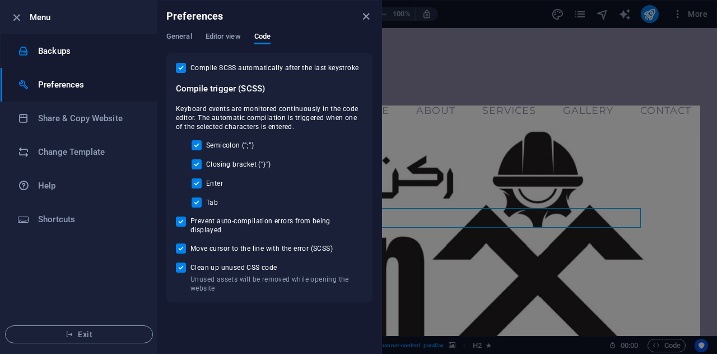
click at [62, 36] on li "Backups" at bounding box center [79, 51] width 157 height 34
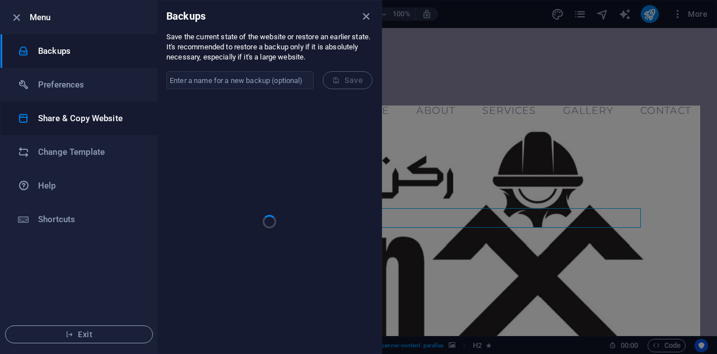
click at [68, 124] on h6 "Share & Copy Website" at bounding box center [90, 118] width 104 height 13
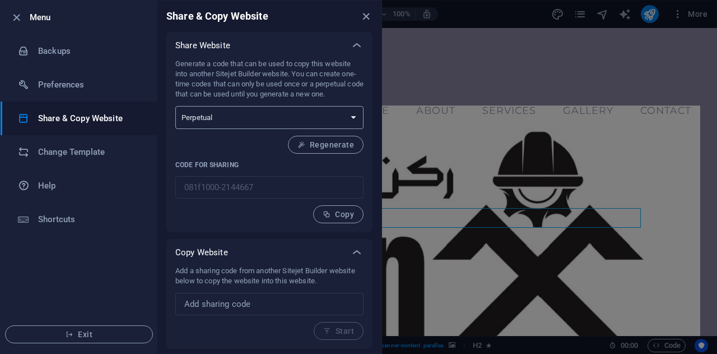
click at [319, 126] on select "One-time Perpetual" at bounding box center [269, 117] width 188 height 23
click at [321, 144] on span "Regenerate" at bounding box center [326, 144] width 57 height 9
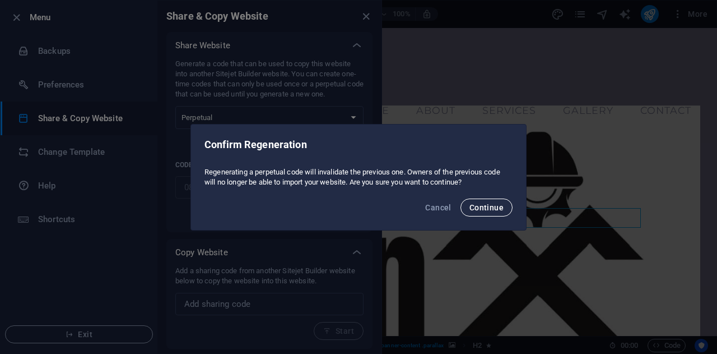
click at [480, 205] on span "Continue" at bounding box center [487, 207] width 34 height 9
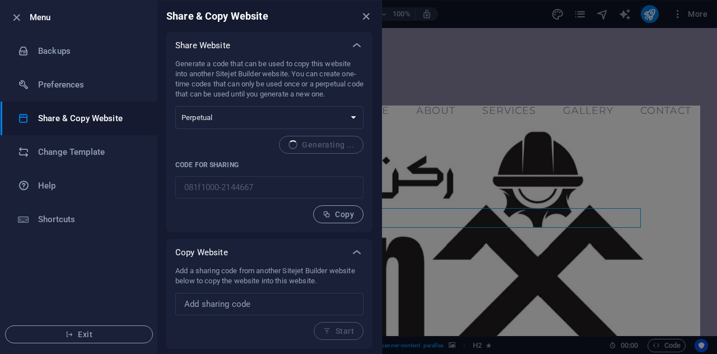
type input "aea3e343-2144667"
click at [76, 165] on li "Change Template" at bounding box center [79, 152] width 157 height 34
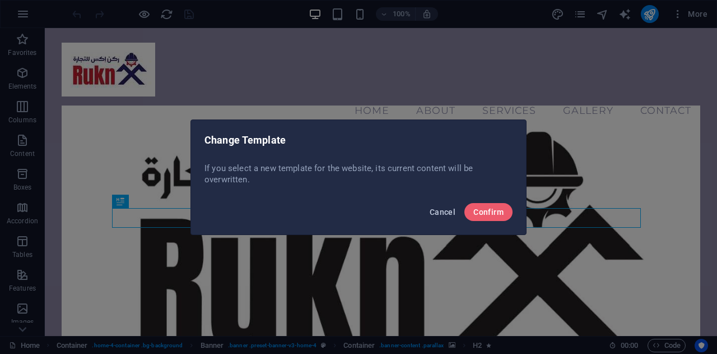
click at [443, 213] on span "Cancel" at bounding box center [443, 211] width 26 height 9
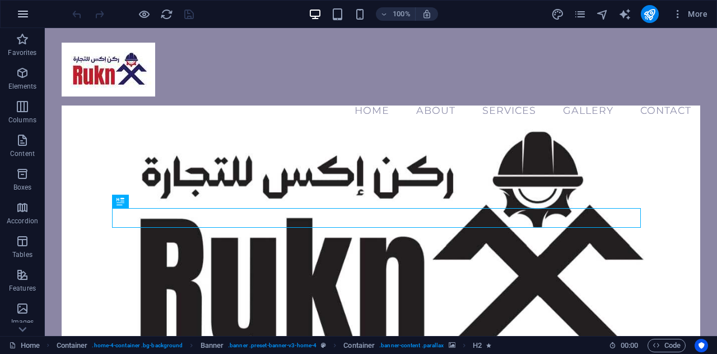
click at [20, 8] on icon "button" at bounding box center [22, 13] width 13 height 13
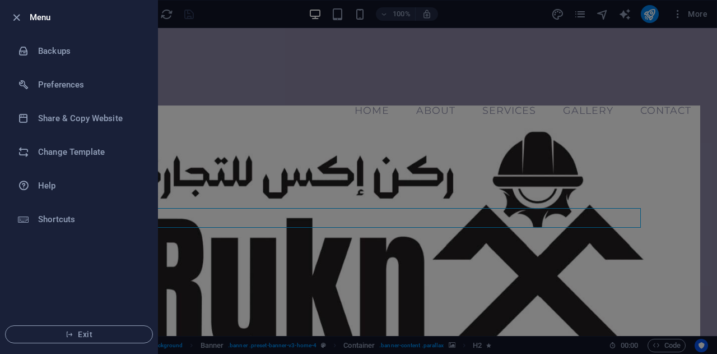
click at [325, 140] on div at bounding box center [358, 177] width 717 height 354
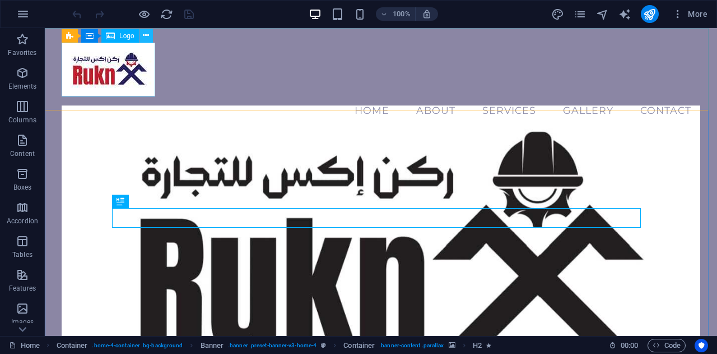
click at [146, 39] on icon at bounding box center [146, 36] width 6 height 12
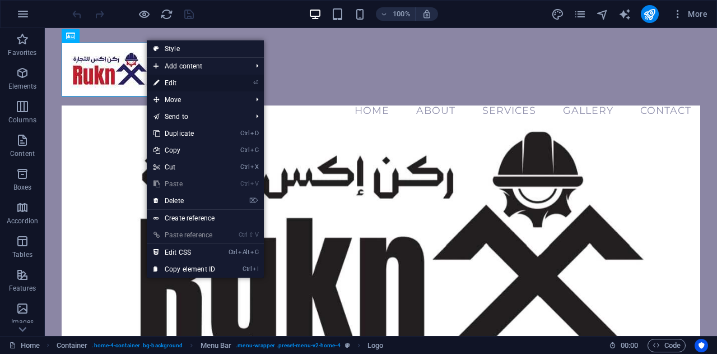
click at [189, 85] on link "⏎ Edit" at bounding box center [184, 83] width 75 height 17
select select "px"
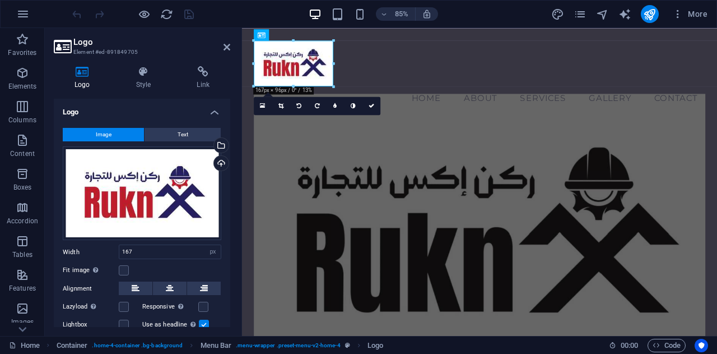
click at [333, 327] on figure at bounding box center [521, 269] width 531 height 329
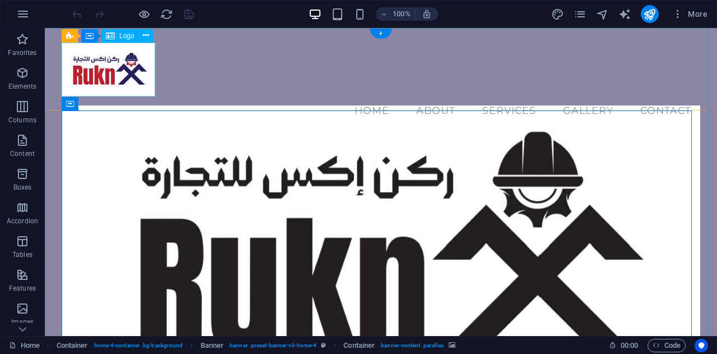
click at [151, 43] on div "Menu Bar Container Logo" at bounding box center [111, 36] width 99 height 14
click at [148, 37] on icon at bounding box center [146, 36] width 6 height 12
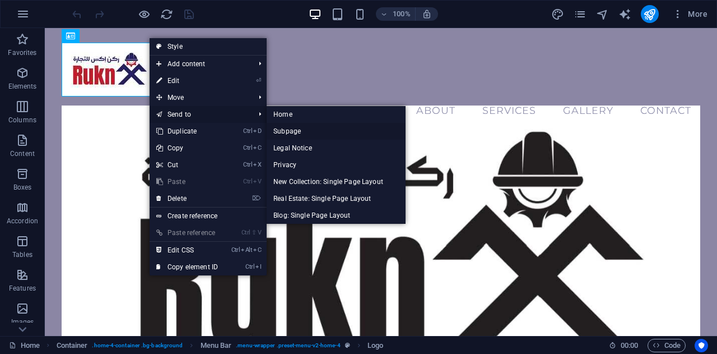
click at [292, 127] on link "Subpage" at bounding box center [336, 131] width 139 height 17
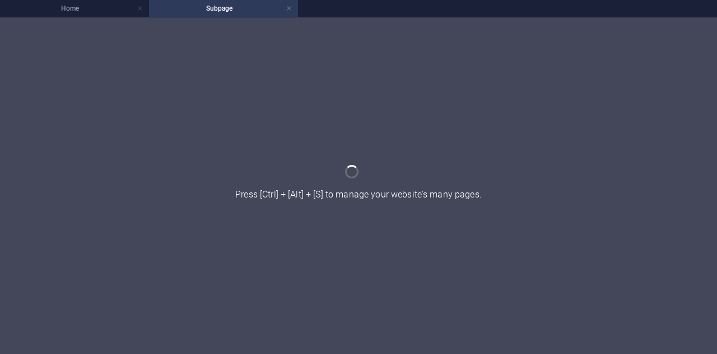
select select "px"
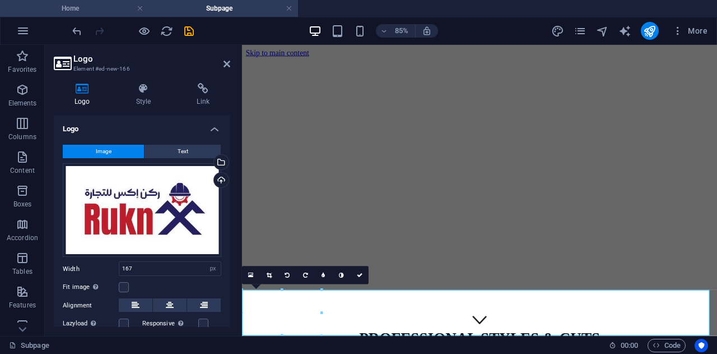
scroll to position [128, 0]
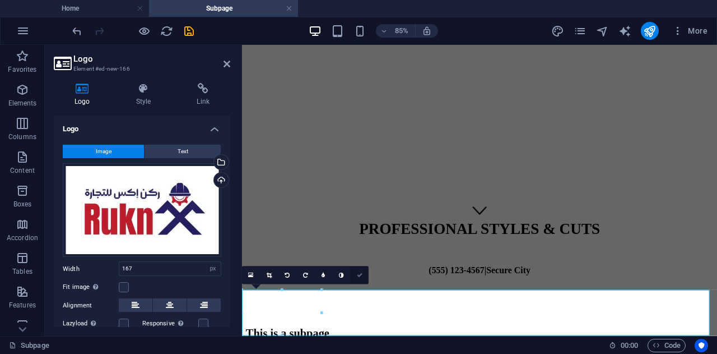
click at [359, 278] on link at bounding box center [360, 275] width 18 height 18
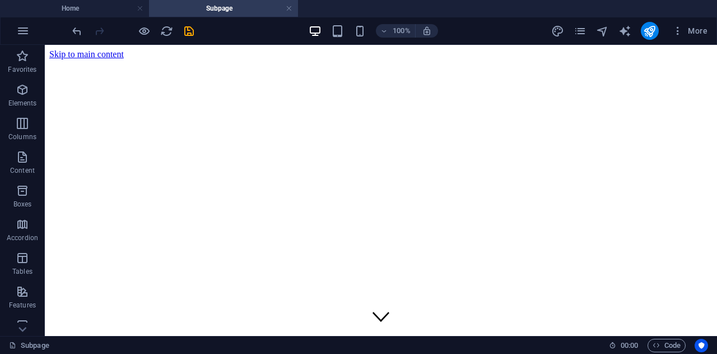
scroll to position [96, 0]
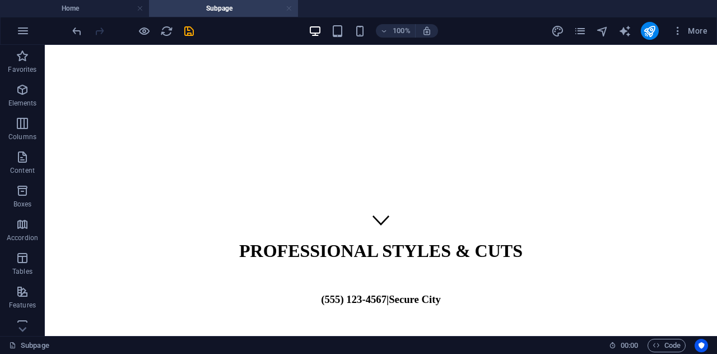
click at [288, 7] on link at bounding box center [289, 8] width 7 height 11
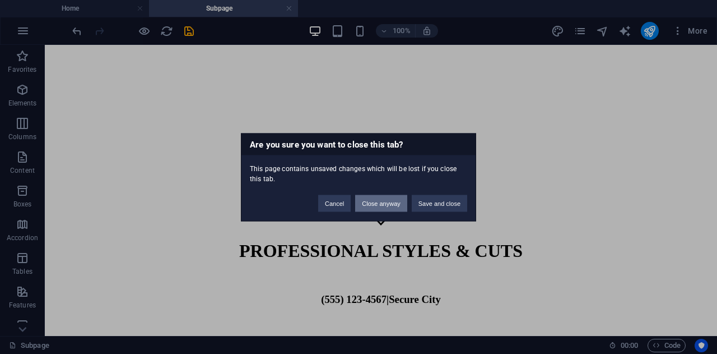
click at [391, 197] on button "Close anyway" at bounding box center [381, 202] width 52 height 17
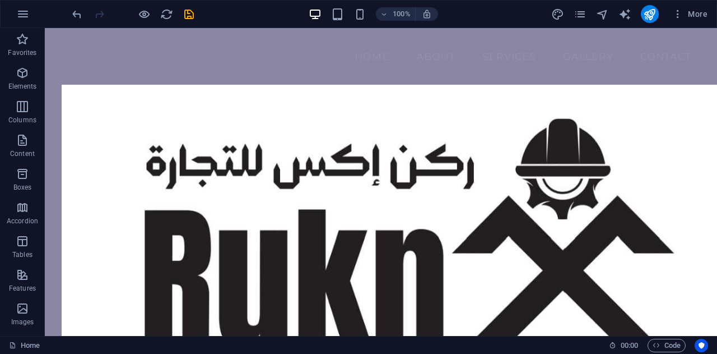
click at [154, 7] on div at bounding box center [133, 14] width 126 height 18
click at [192, 11] on div "100% More" at bounding box center [391, 14] width 642 height 18
click at [192, 11] on icon "save" at bounding box center [189, 14] width 13 height 13
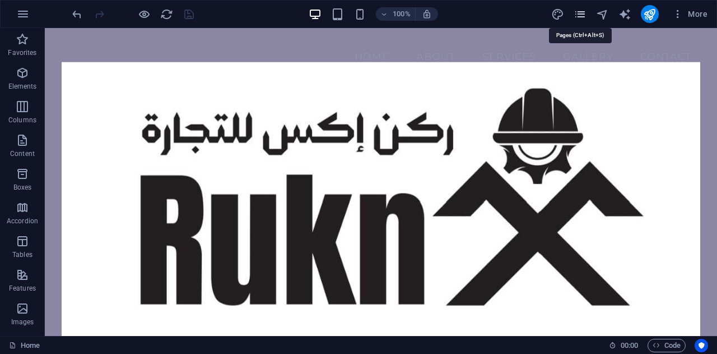
click at [583, 10] on icon "pages" at bounding box center [580, 14] width 13 height 13
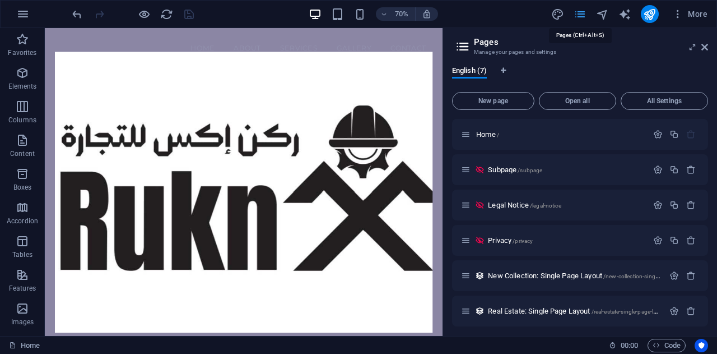
click at [583, 10] on icon "pages" at bounding box center [580, 14] width 13 height 13
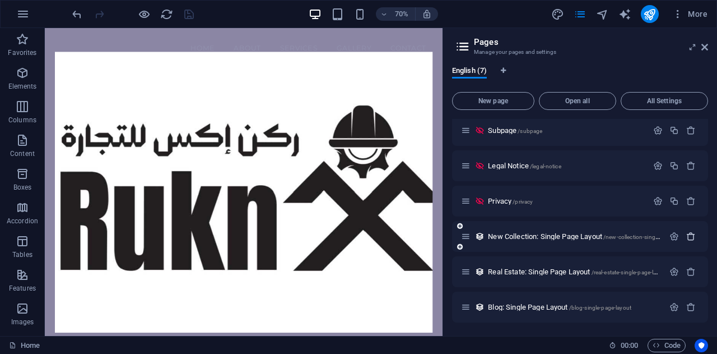
click at [688, 239] on icon "button" at bounding box center [691, 236] width 10 height 10
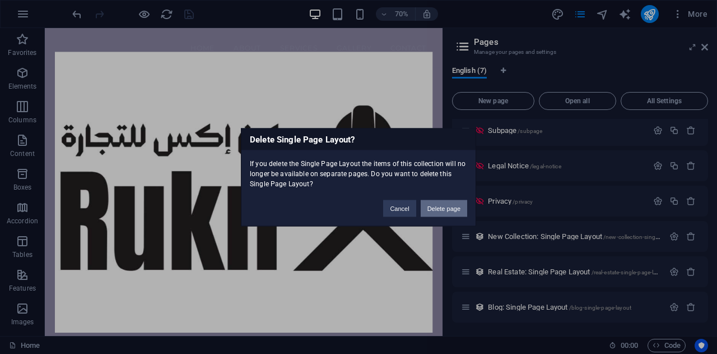
click at [435, 204] on button "Delete page" at bounding box center [444, 207] width 47 height 17
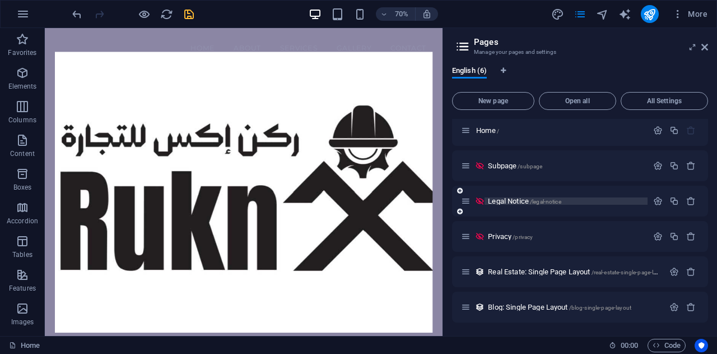
scroll to position [3, 0]
click at [691, 275] on icon "button" at bounding box center [691, 272] width 10 height 10
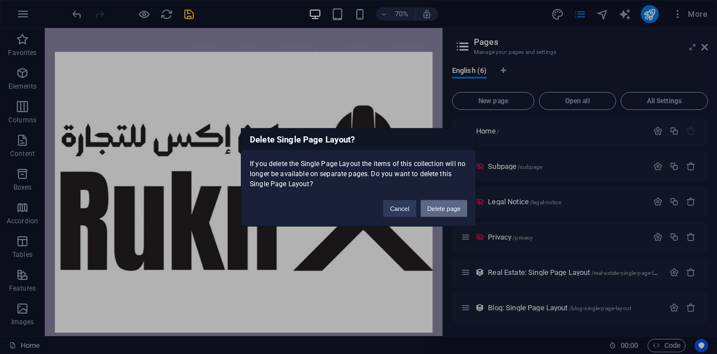
click at [457, 204] on button "Delete page" at bounding box center [444, 207] width 47 height 17
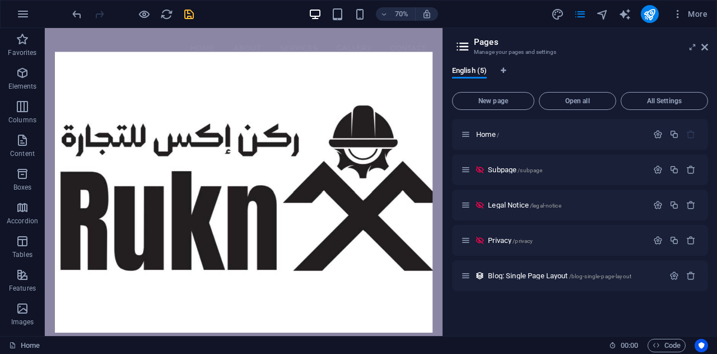
scroll to position [0, 0]
click at [697, 274] on button "button" at bounding box center [691, 276] width 16 height 10
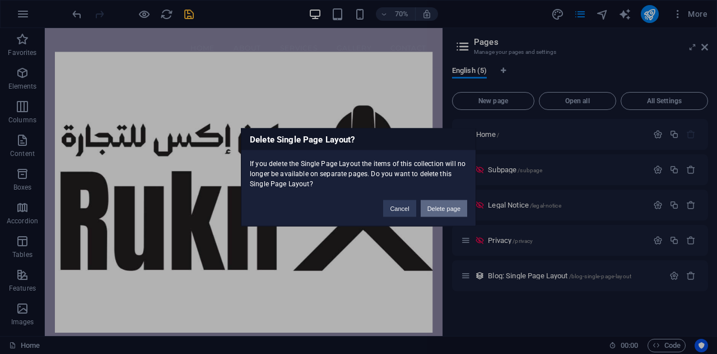
click at [450, 212] on button "Delete page" at bounding box center [444, 207] width 47 height 17
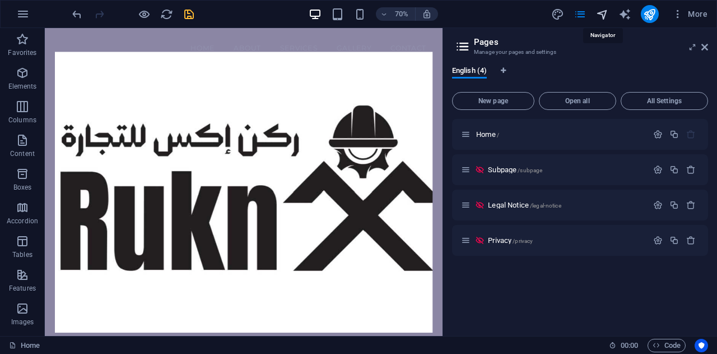
click at [603, 15] on icon "navigator" at bounding box center [602, 14] width 13 height 13
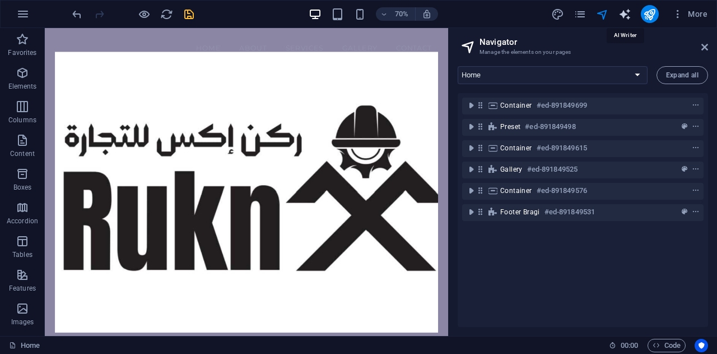
click at [621, 15] on icon "text_generator" at bounding box center [625, 14] width 13 height 13
select select "English"
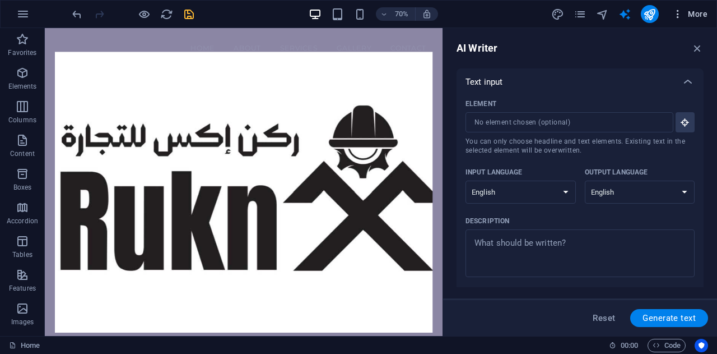
click at [680, 15] on icon "button" at bounding box center [677, 13] width 11 height 11
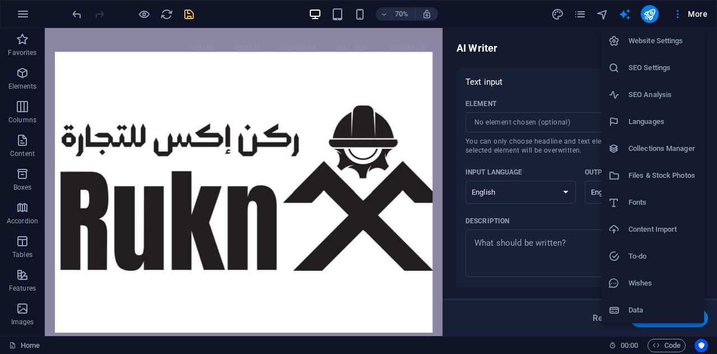
scroll to position [2, 0]
click at [649, 303] on h6 "Data" at bounding box center [663, 309] width 69 height 13
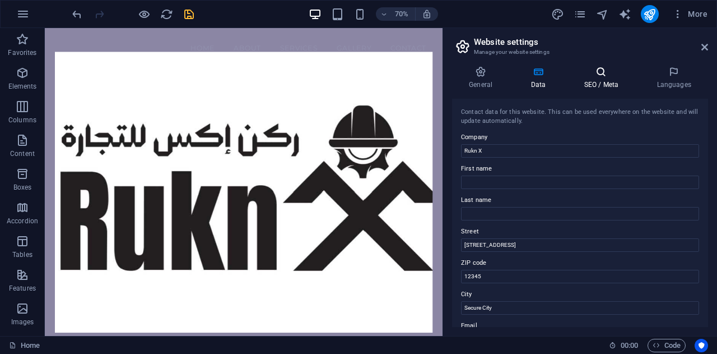
click at [607, 83] on h4 "SEO / Meta" at bounding box center [603, 78] width 73 height 24
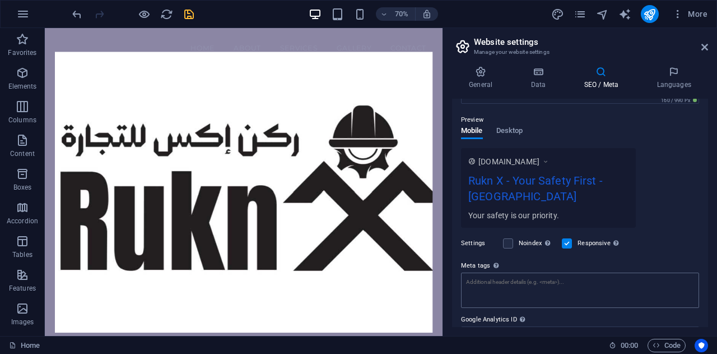
scroll to position [114, 0]
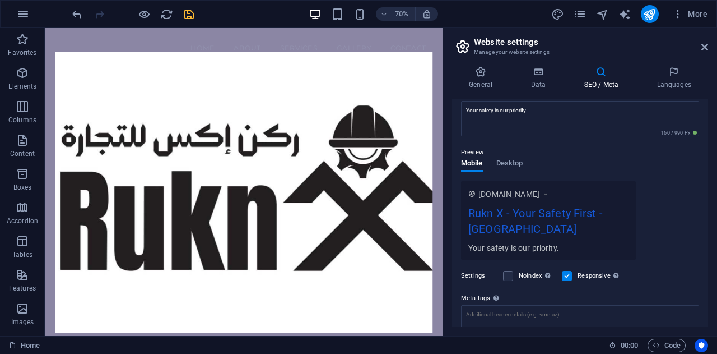
click at [515, 156] on div "Preview" at bounding box center [580, 152] width 238 height 13
click at [515, 158] on span "Desktop" at bounding box center [509, 164] width 27 height 16
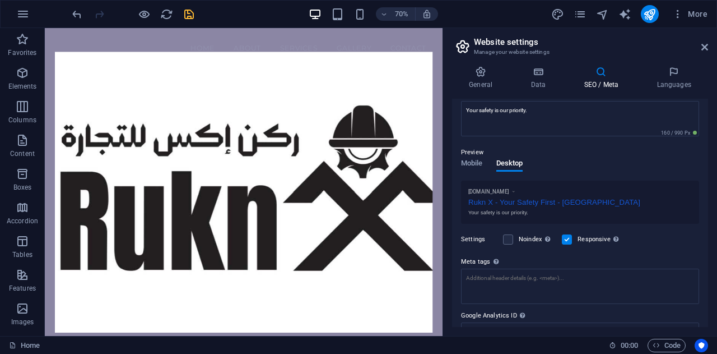
click at [566, 238] on label at bounding box center [567, 239] width 10 height 10
click at [0, 0] on input "Responsive Determine whether the website should be responsive based on screen r…" at bounding box center [0, 0] width 0 height 0
click at [569, 236] on label at bounding box center [567, 239] width 10 height 10
click at [0, 0] on input "Responsive Determine whether the website should be responsive based on screen r…" at bounding box center [0, 0] width 0 height 0
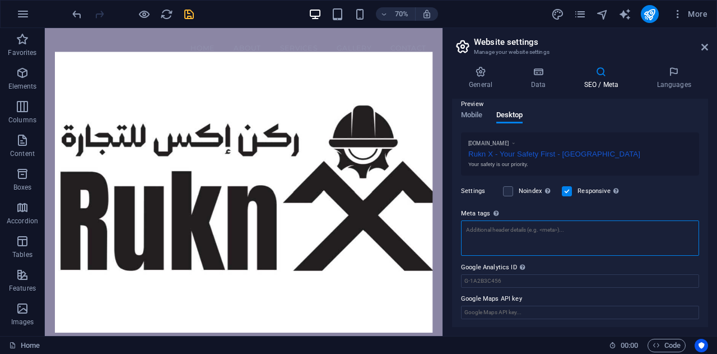
click at [546, 233] on textarea "Meta tags Enter HTML code here that will be placed inside the tags of your webs…" at bounding box center [580, 237] width 238 height 35
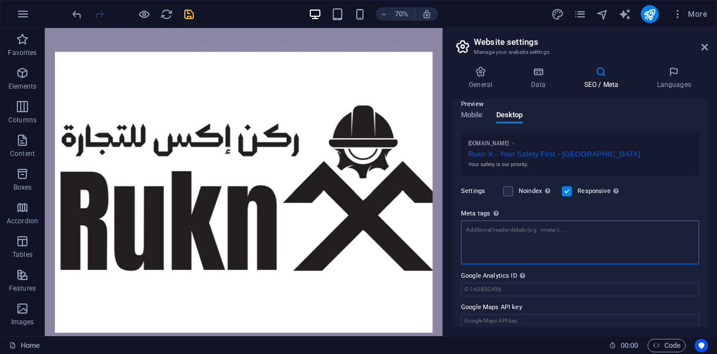
click at [546, 233] on textarea "Meta tags Enter HTML code here that will be placed inside the tags of your webs…" at bounding box center [580, 242] width 238 height 44
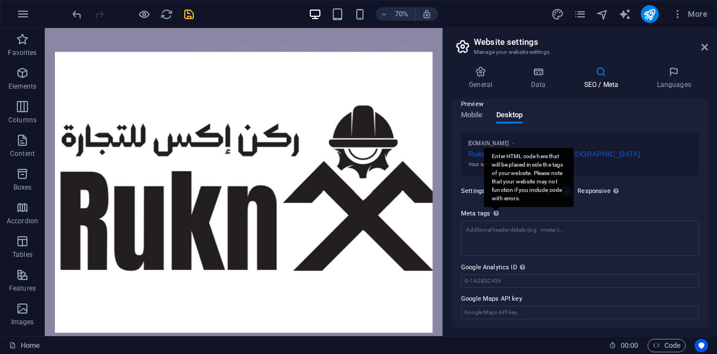
click at [494, 207] on div "Enter HTML code here that will be placed inside the tags of your website. Pleas…" at bounding box center [529, 177] width 90 height 59
click at [494, 220] on textarea "Meta tags Enter HTML code here that will be placed inside the tags of your webs…" at bounding box center [580, 237] width 238 height 35
click at [494, 207] on div "Enter HTML code here that will be placed inside the tags of your website. Pleas…" at bounding box center [529, 177] width 90 height 59
click at [494, 220] on textarea "Meta tags Enter HTML code here that will be placed inside the tags of your webs…" at bounding box center [580, 237] width 238 height 35
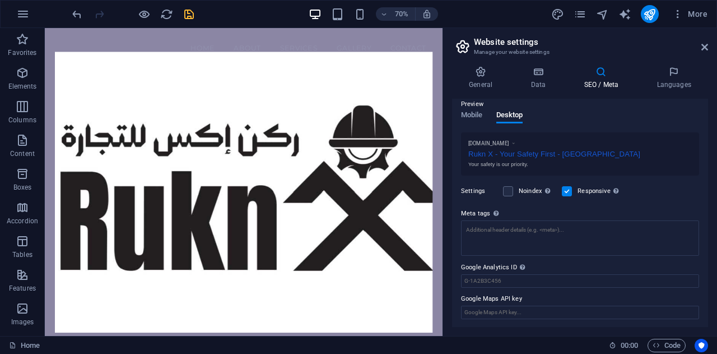
drag, startPoint x: 494, startPoint y: 211, endPoint x: 503, endPoint y: 210, distance: 9.7
click at [503, 210] on label "Meta tags Enter HTML code here that will be placed inside the tags of your webs…" at bounding box center [580, 213] width 238 height 13
click at [503, 220] on textarea "Meta tags Enter HTML code here that will be placed inside the tags of your webs…" at bounding box center [580, 237] width 238 height 35
click at [557, 118] on div "Preview Mobile Desktop www.example.com Rukn X - Your Safety First - Berlin Your…" at bounding box center [580, 132] width 238 height 87
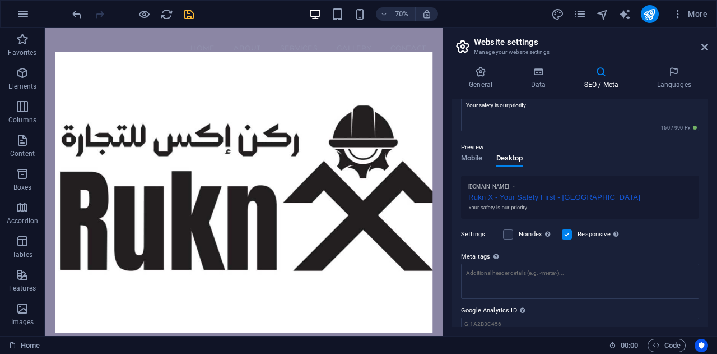
scroll to position [119, 0]
click at [572, 196] on div "Rukn X - Your Safety First - [GEOGRAPHIC_DATA]" at bounding box center [580, 197] width 224 height 12
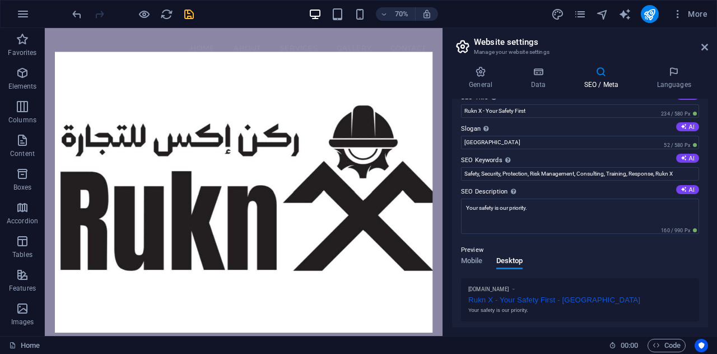
scroll to position [0, 0]
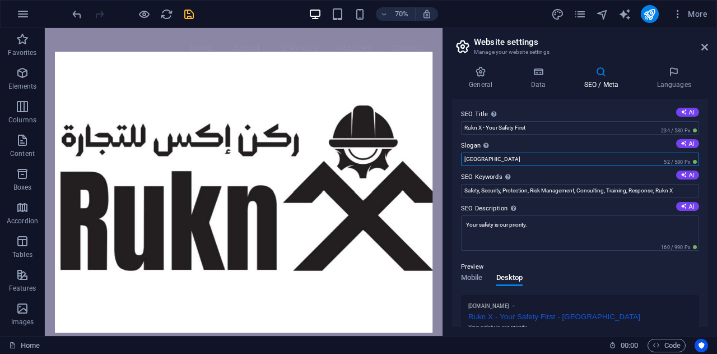
click at [536, 157] on input "Berlin" at bounding box center [580, 158] width 238 height 13
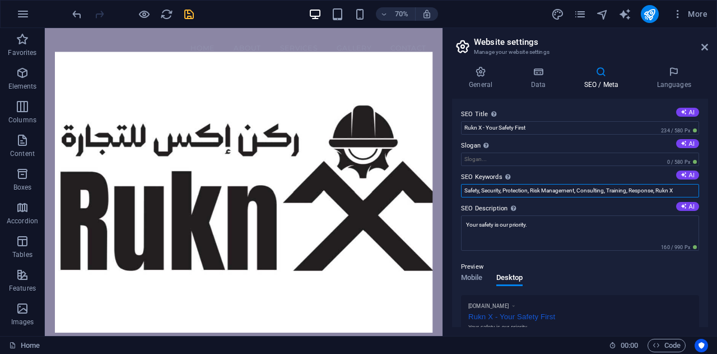
click at [596, 190] on input "Safety, Security, Protection, Risk Management, Consulting, Training, Response, …" at bounding box center [580, 190] width 238 height 13
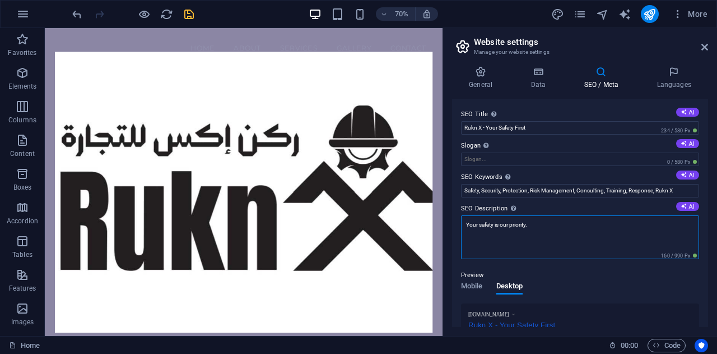
click at [597, 232] on textarea "Your safety is our priority." at bounding box center [580, 237] width 238 height 44
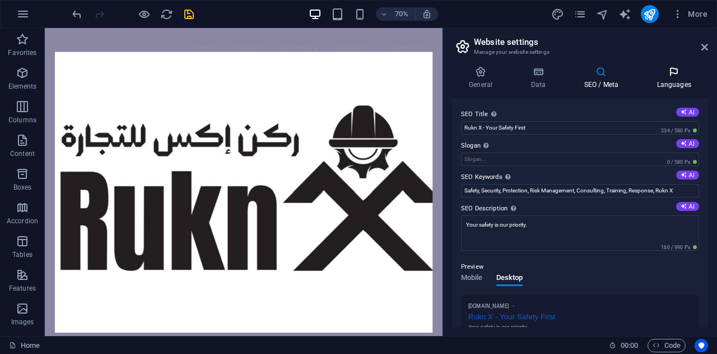
click at [677, 73] on icon at bounding box center [674, 71] width 68 height 11
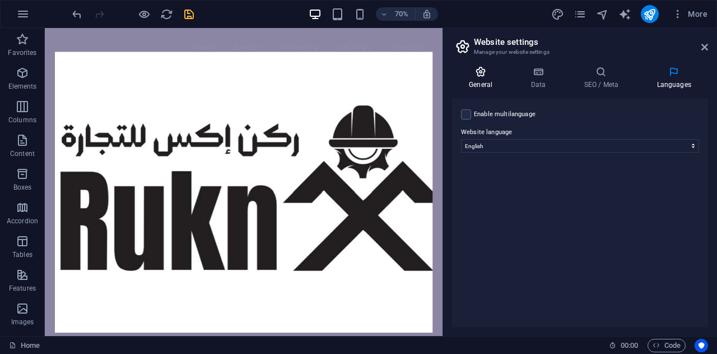
click at [465, 84] on h4 "General" at bounding box center [483, 78] width 62 height 24
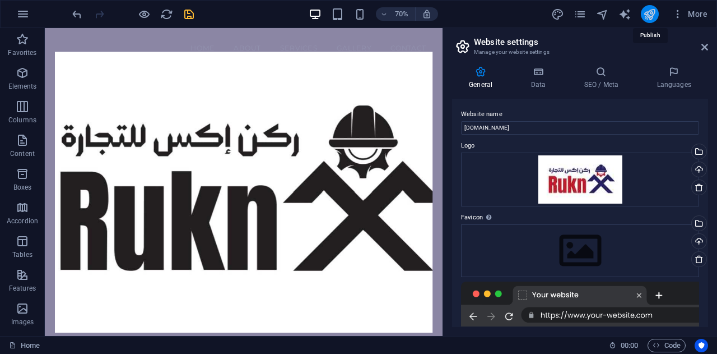
click at [656, 9] on icon "publish" at bounding box center [649, 14] width 13 height 13
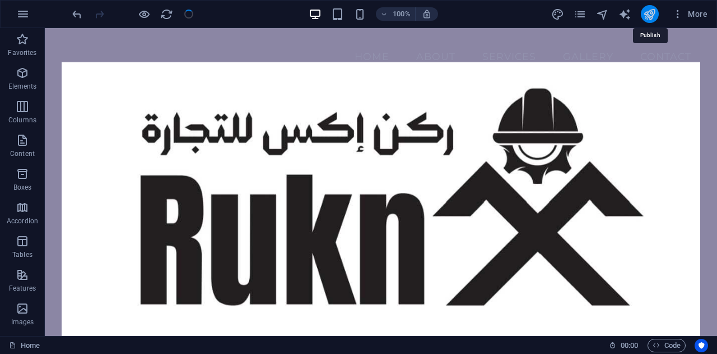
click at [656, 9] on icon "publish" at bounding box center [649, 14] width 13 height 13
drag, startPoint x: 701, startPoint y: 37, endPoint x: 643, endPoint y: 32, distance: 57.9
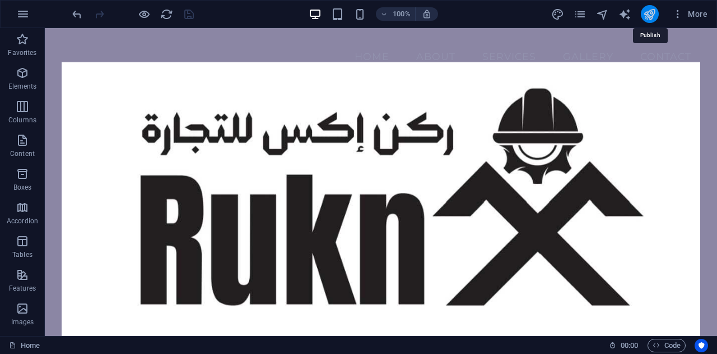
click at [652, 10] on icon "publish" at bounding box center [649, 14] width 13 height 13
click at [644, 6] on button "publish" at bounding box center [650, 14] width 18 height 18
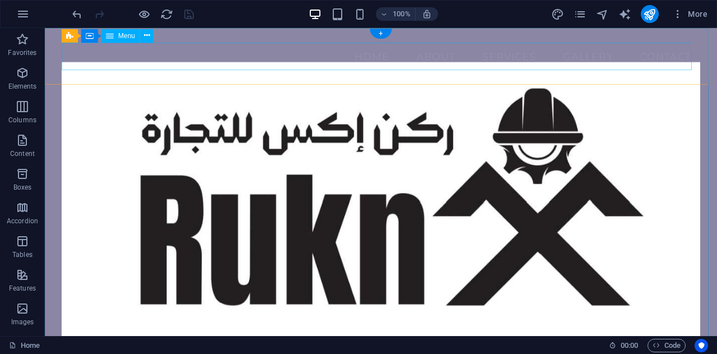
click at [456, 63] on nav "Home About Services Gallery Contact" at bounding box center [381, 57] width 639 height 28
select select
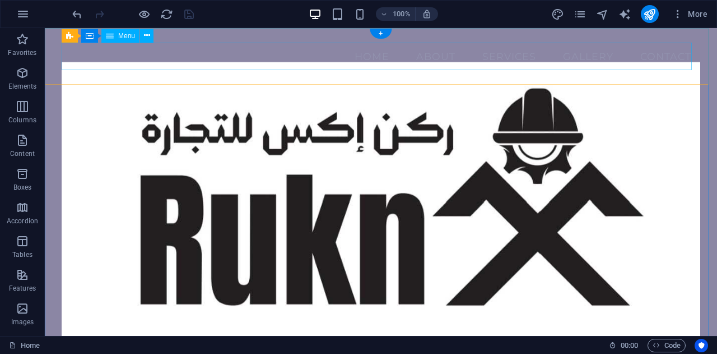
select select
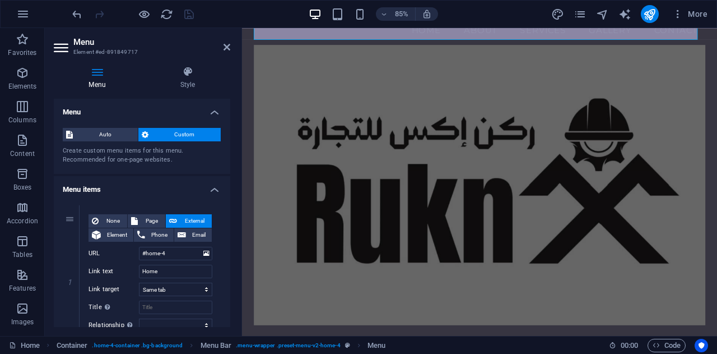
scroll to position [29, 0]
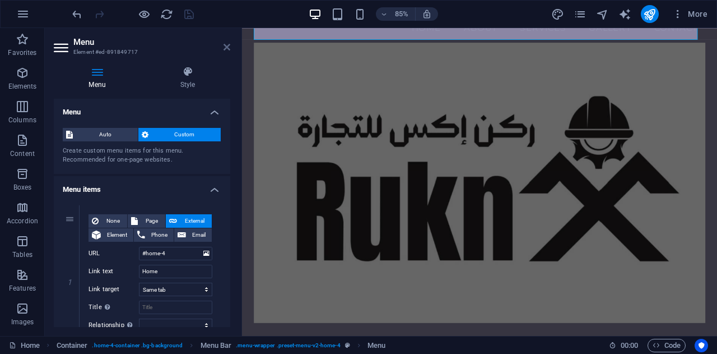
click at [227, 50] on icon at bounding box center [227, 47] width 7 height 9
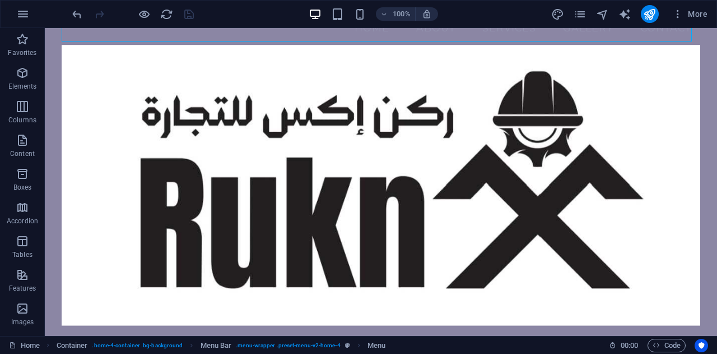
click at [342, 5] on div "100%" at bounding box center [373, 14] width 129 height 18
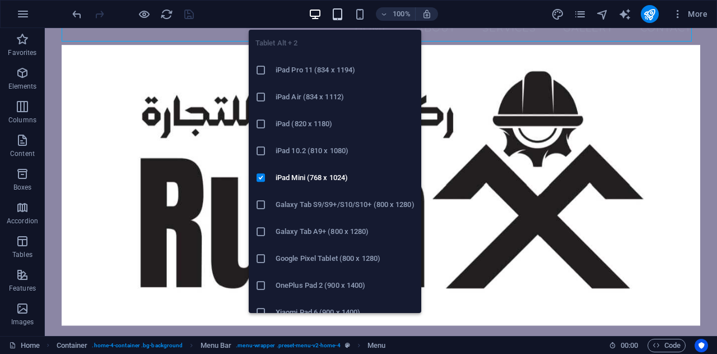
click at [340, 10] on icon "button" at bounding box center [337, 14] width 13 height 13
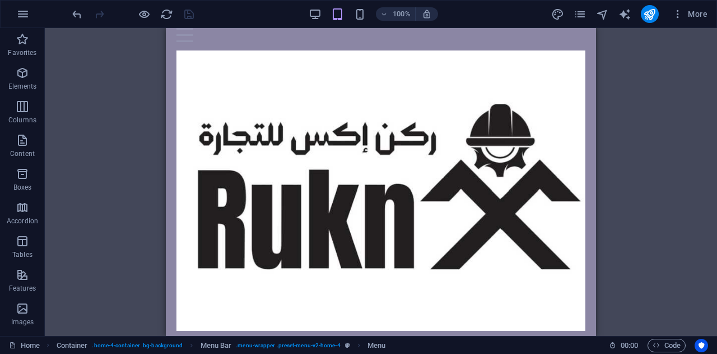
click at [353, 14] on div "100%" at bounding box center [373, 14] width 129 height 18
drag, startPoint x: 665, startPoint y: 22, endPoint x: 649, endPoint y: 12, distance: 18.5
click at [649, 12] on div "More" at bounding box center [631, 14] width 161 height 18
click at [649, 12] on icon "publish" at bounding box center [649, 14] width 13 height 13
